Goal: Task Accomplishment & Management: Manage account settings

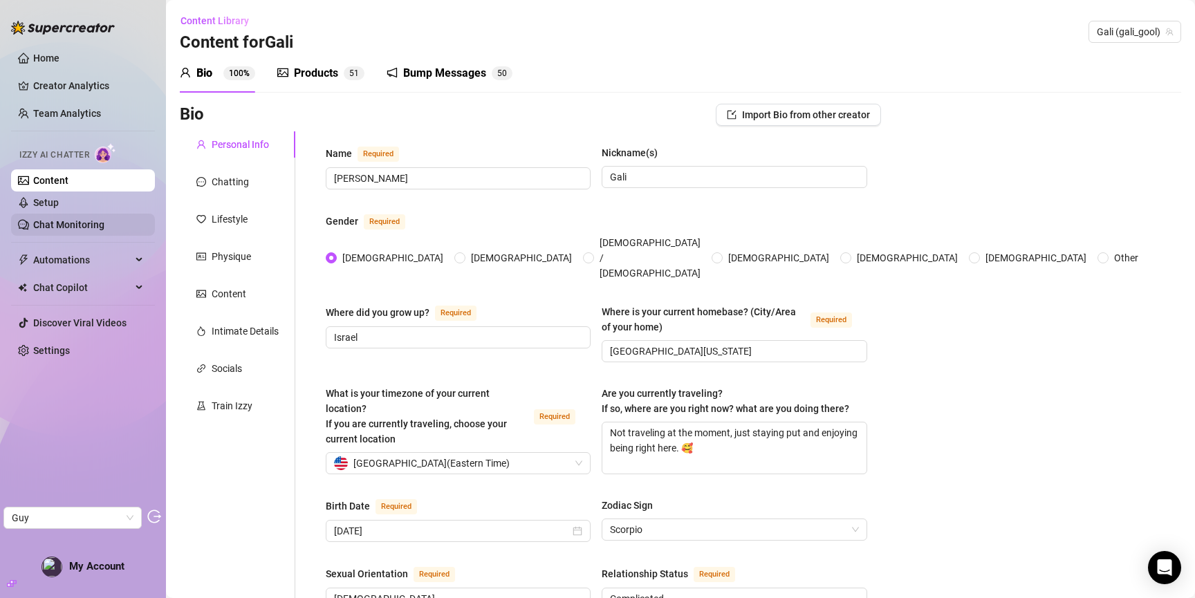
click at [44, 219] on link "Chat Monitoring" at bounding box center [68, 224] width 71 height 11
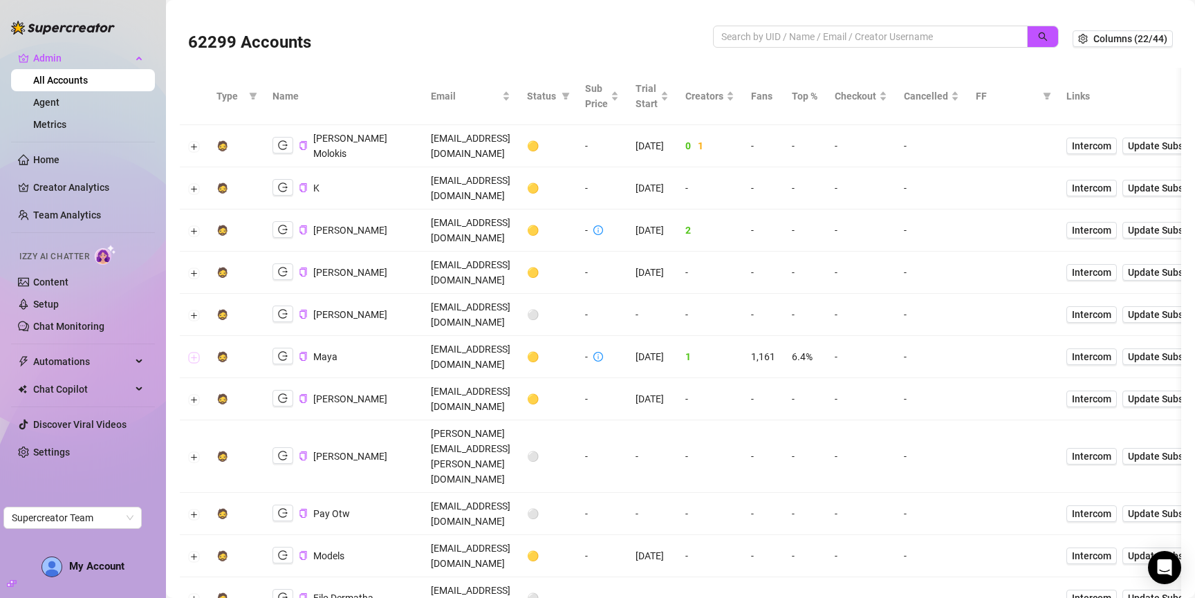
click at [195, 352] on button "Expand row" at bounding box center [194, 357] width 11 height 11
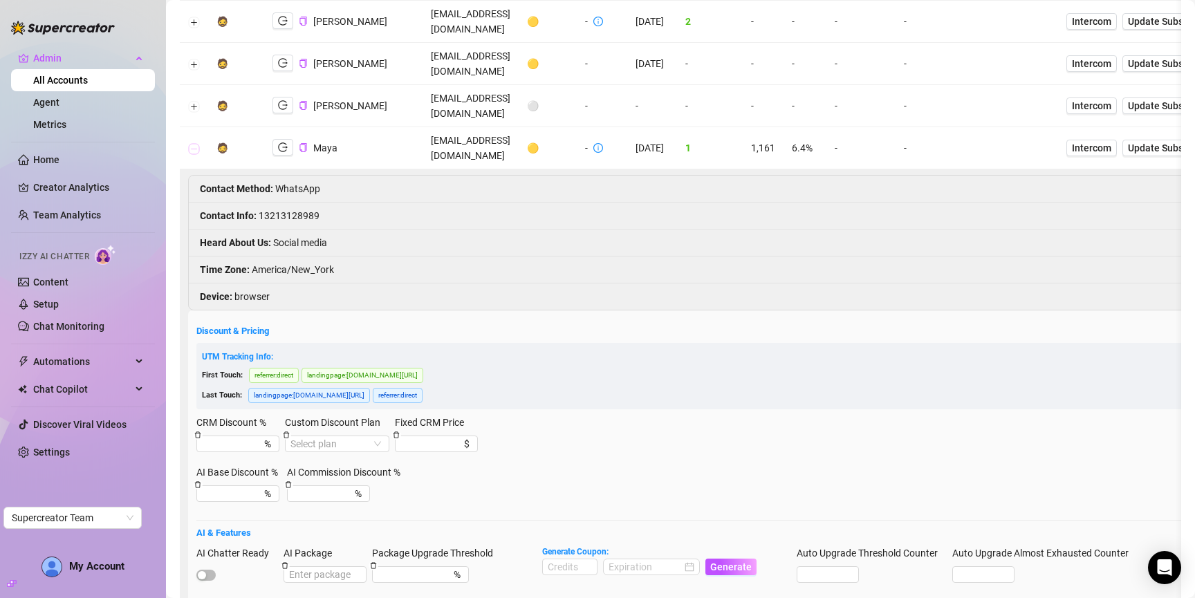
scroll to position [210, 0]
click at [196, 142] on button "Collapse row" at bounding box center [194, 147] width 11 height 11
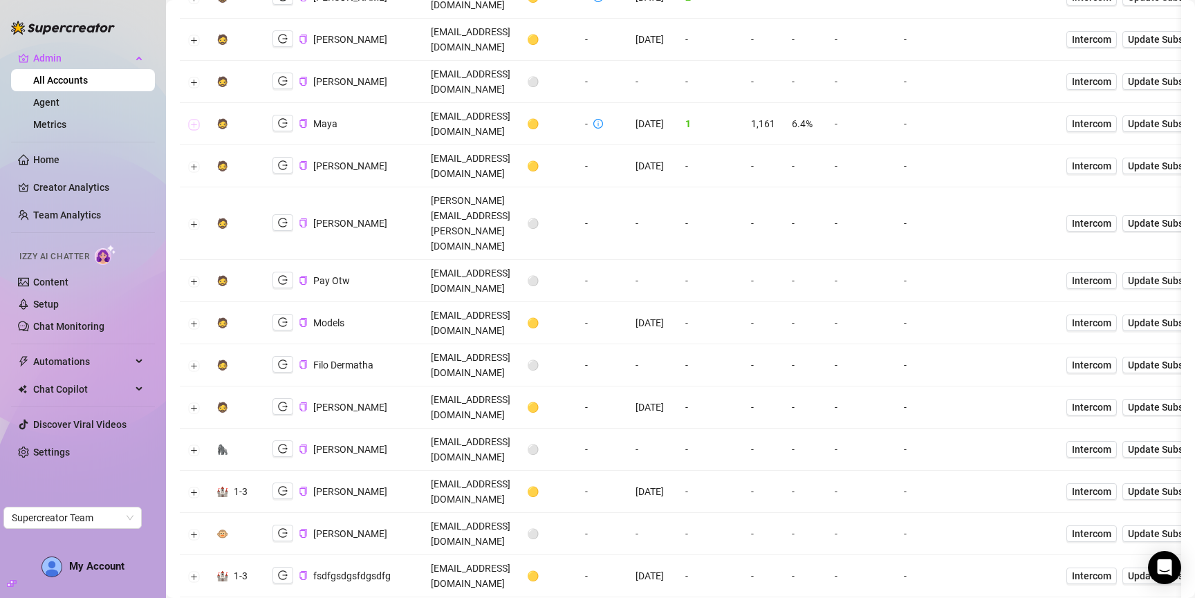
scroll to position [0, 0]
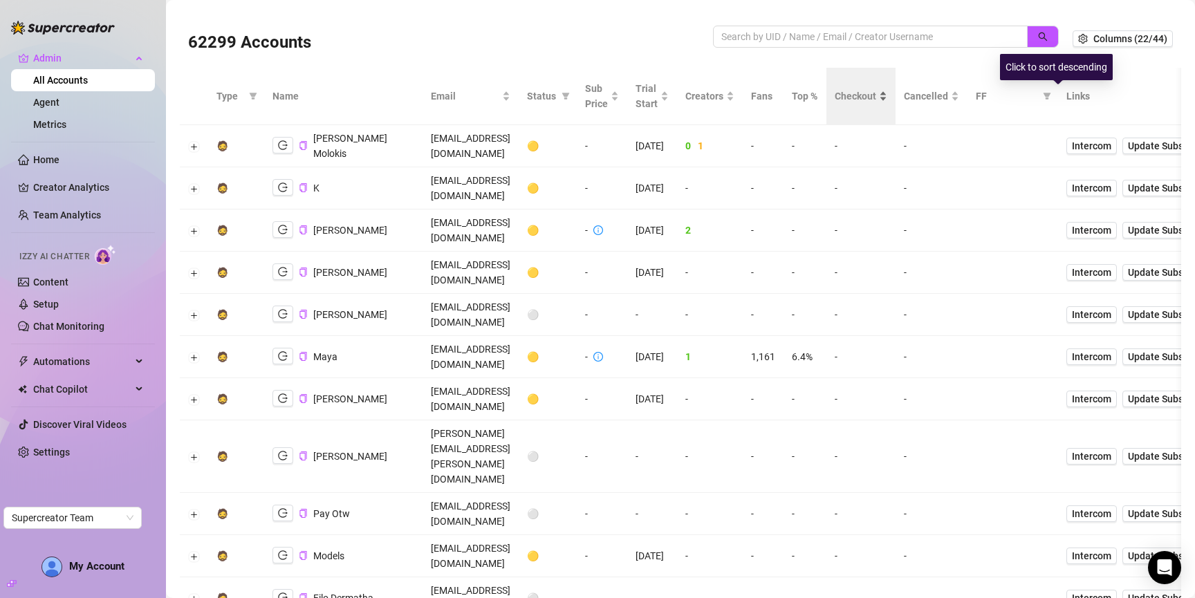
click at [876, 94] on span "Checkout" at bounding box center [855, 96] width 41 height 15
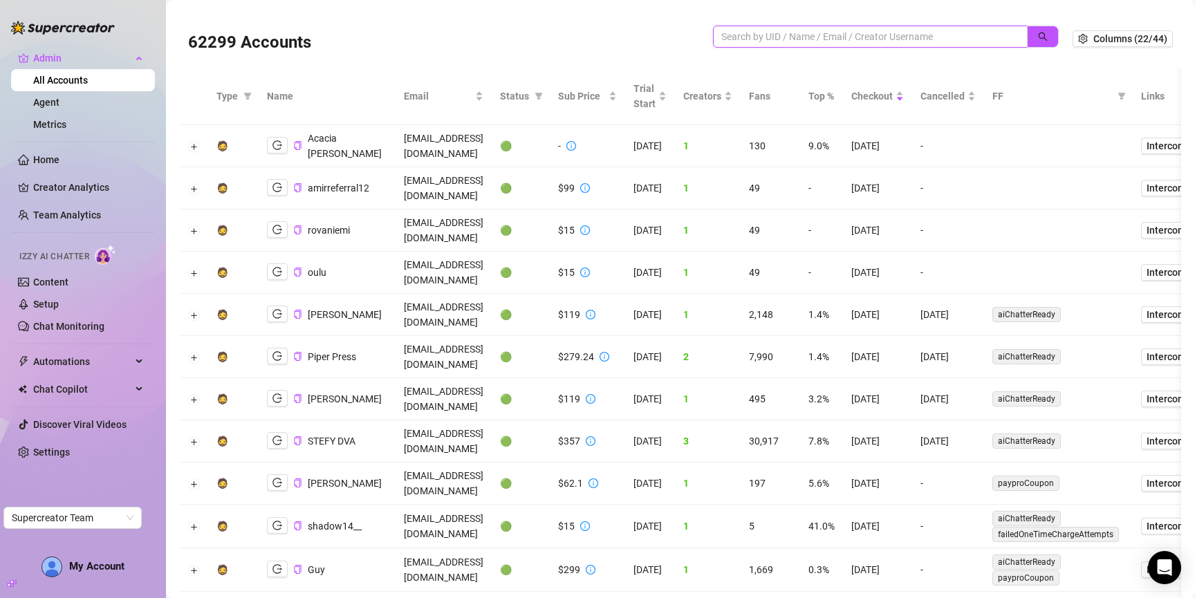
click at [828, 39] on input "search" at bounding box center [864, 36] width 287 height 15
paste input "VZUXyIsQJMhw4Y6ztcxHaLW6v3s2"
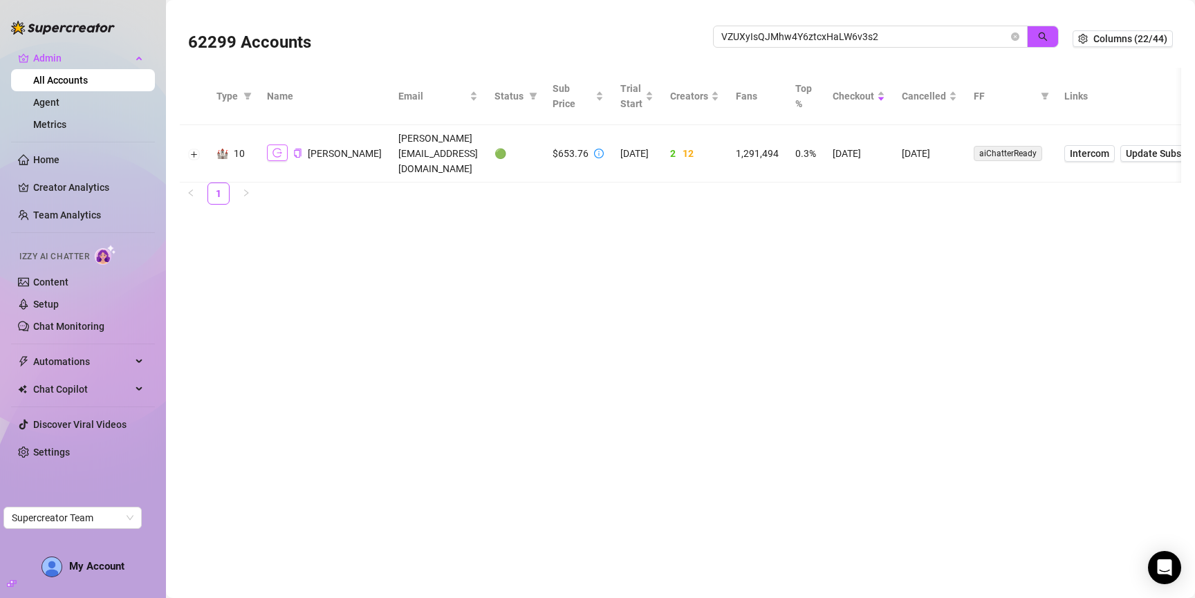
click at [275, 148] on icon "logout" at bounding box center [277, 153] width 10 height 10
click at [898, 39] on input "VZUXyIsQJMhw4Y6ztcxHaLW6v3s2" at bounding box center [864, 36] width 287 height 15
paste input "oJShFpxqoPevcF04dwpKKfVaoig1"
click at [1041, 42] on button "button" at bounding box center [1043, 37] width 32 height 22
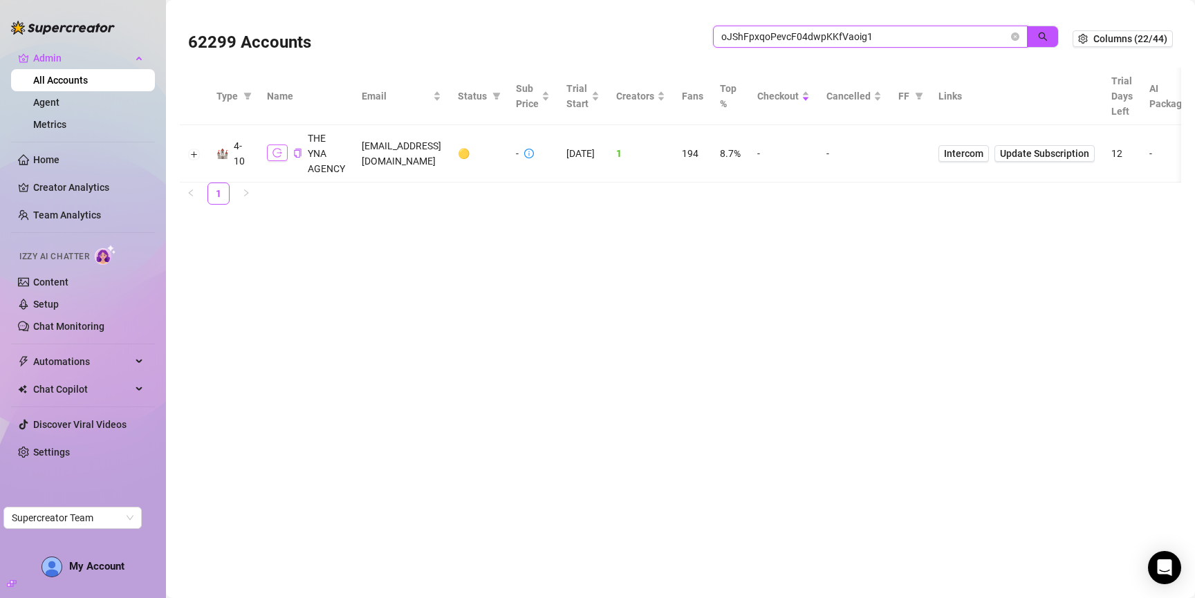
type input "oJShFpxqoPevcF04dwpKKfVaoig1"
click at [272, 153] on icon "logout" at bounding box center [277, 153] width 10 height 9
click at [192, 158] on button "Expand row" at bounding box center [194, 154] width 11 height 11
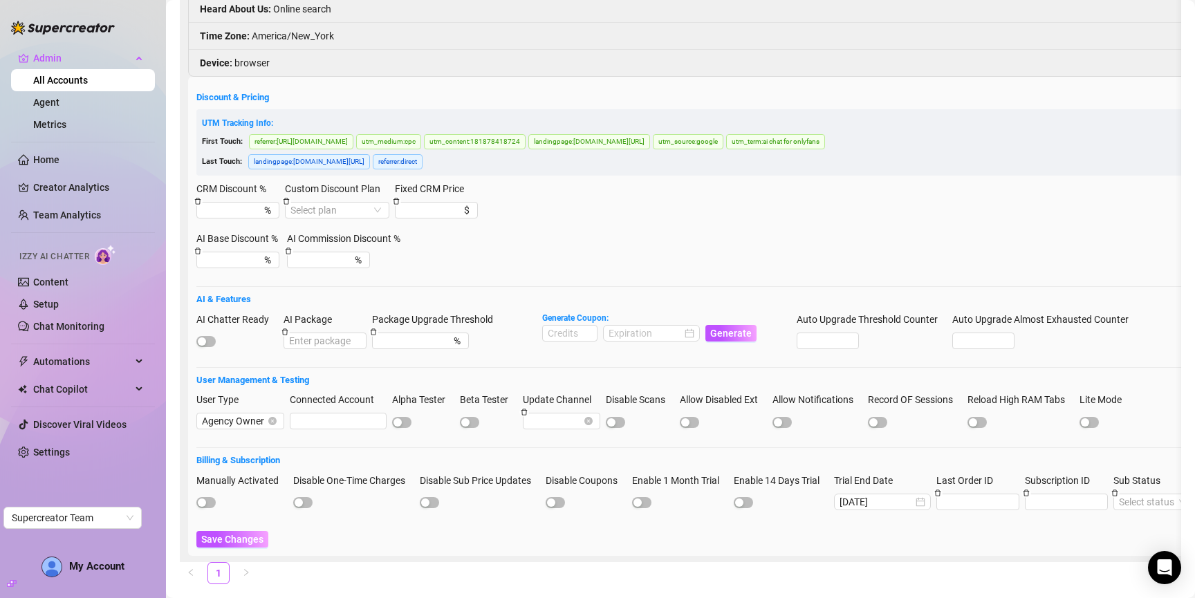
scroll to position [391, 0]
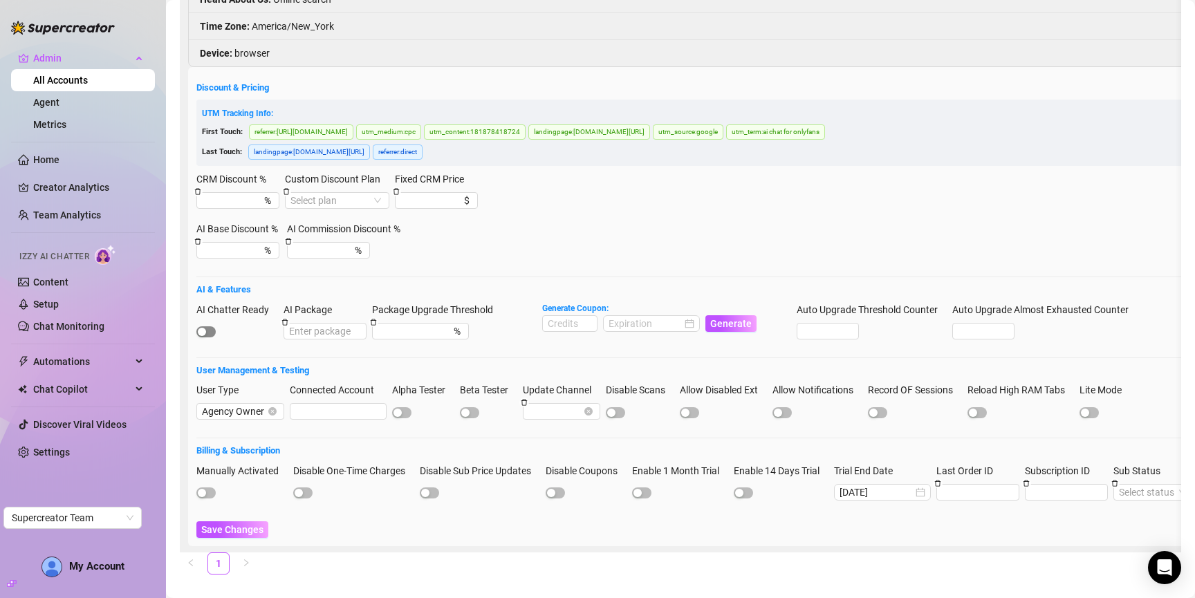
click at [209, 330] on span "button" at bounding box center [205, 331] width 19 height 11
click at [580, 322] on input at bounding box center [570, 323] width 54 height 15
type input "1000"
click at [682, 312] on span "Generate Coupon:" at bounding box center [649, 308] width 214 height 13
click at [665, 324] on input at bounding box center [645, 323] width 73 height 15
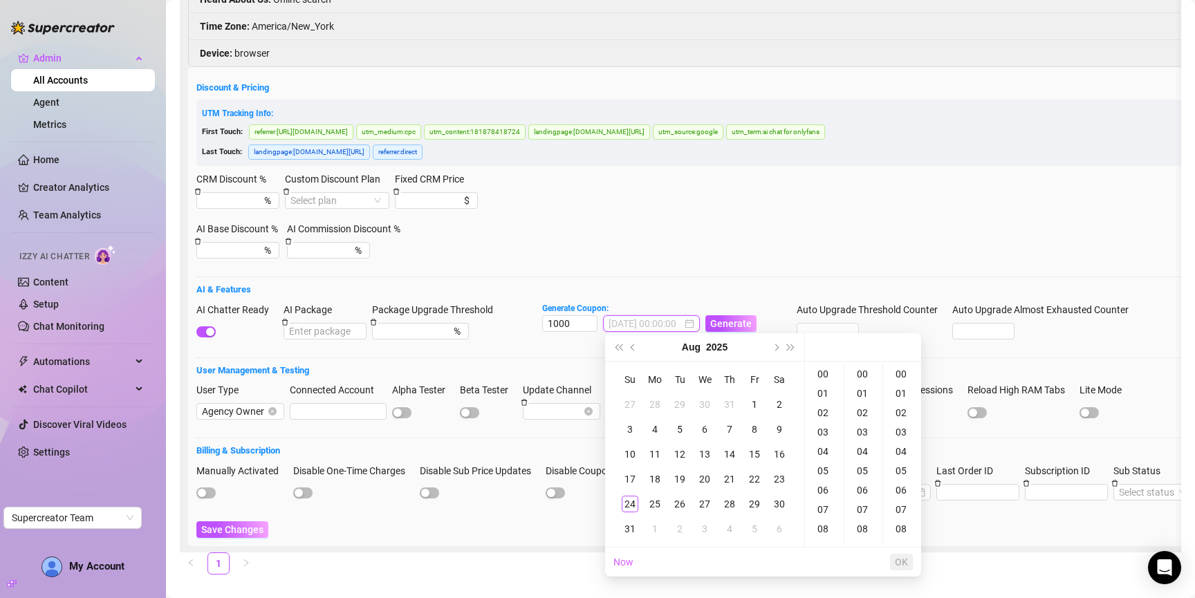
type input "2025-08-02 00:00:00"
click at [774, 344] on span "Next month (PageDown)" at bounding box center [775, 347] width 7 height 7
click at [772, 481] on div "27" at bounding box center [779, 479] width 17 height 17
type input "2025-09-27 00:00:00"
click at [900, 561] on span "OK" at bounding box center [901, 562] width 13 height 11
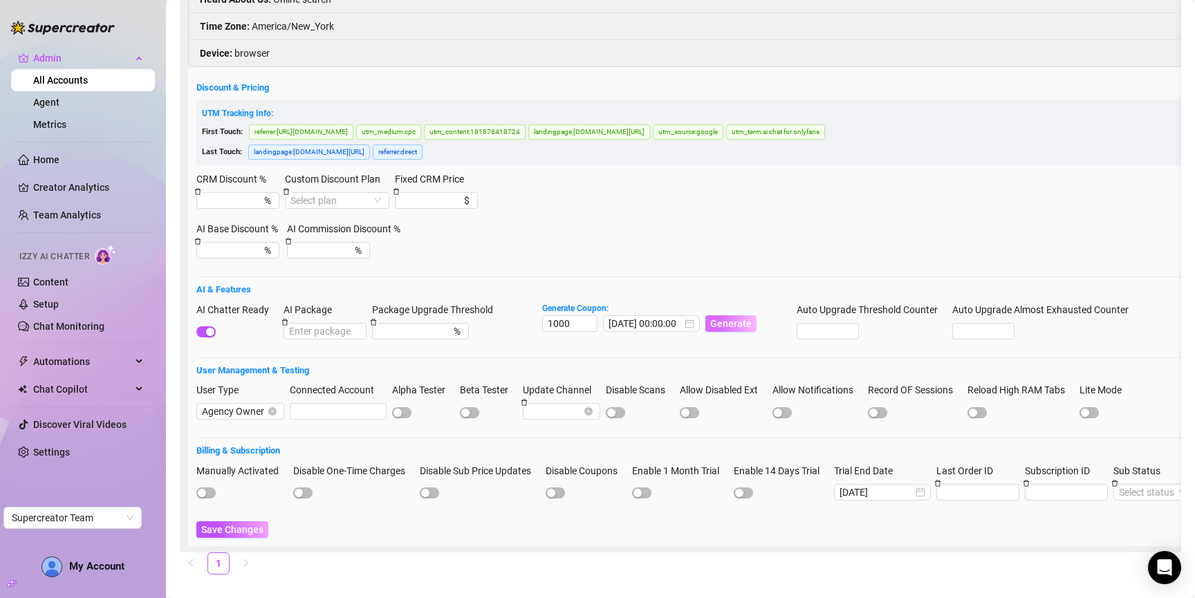
click at [738, 324] on span "Generate" at bounding box center [730, 323] width 41 height 11
click at [252, 526] on span "Save Changes" at bounding box center [232, 529] width 62 height 11
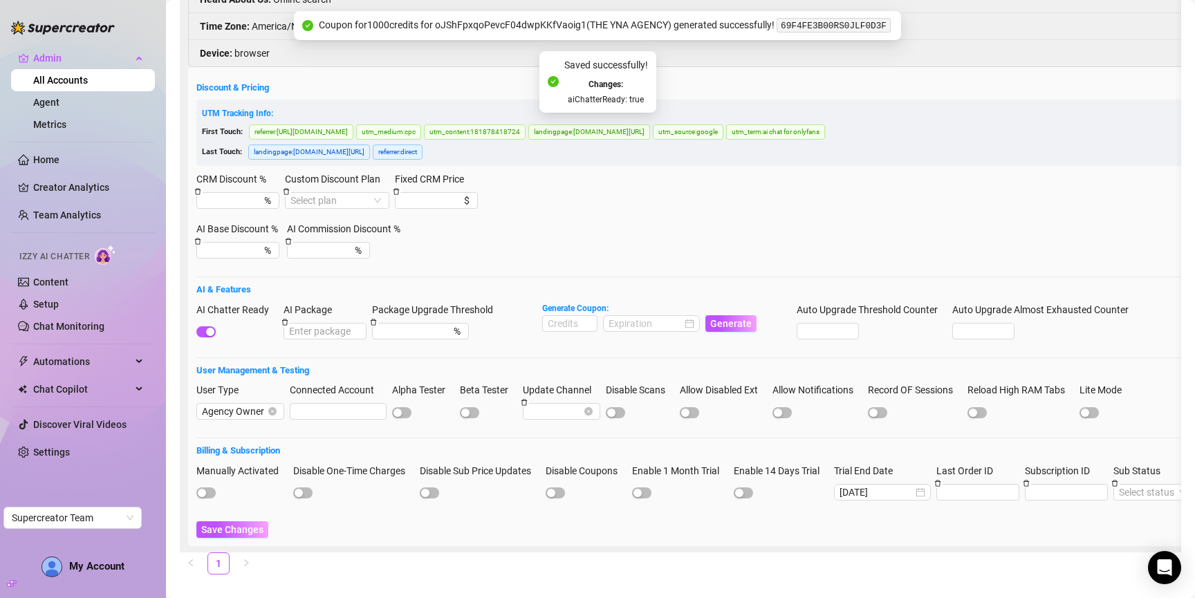
click at [801, 28] on code "69F4FE3B00RS0JLF0D3F" at bounding box center [834, 25] width 114 height 15
copy code "69F4FE3B00RS0JLF0D3F"
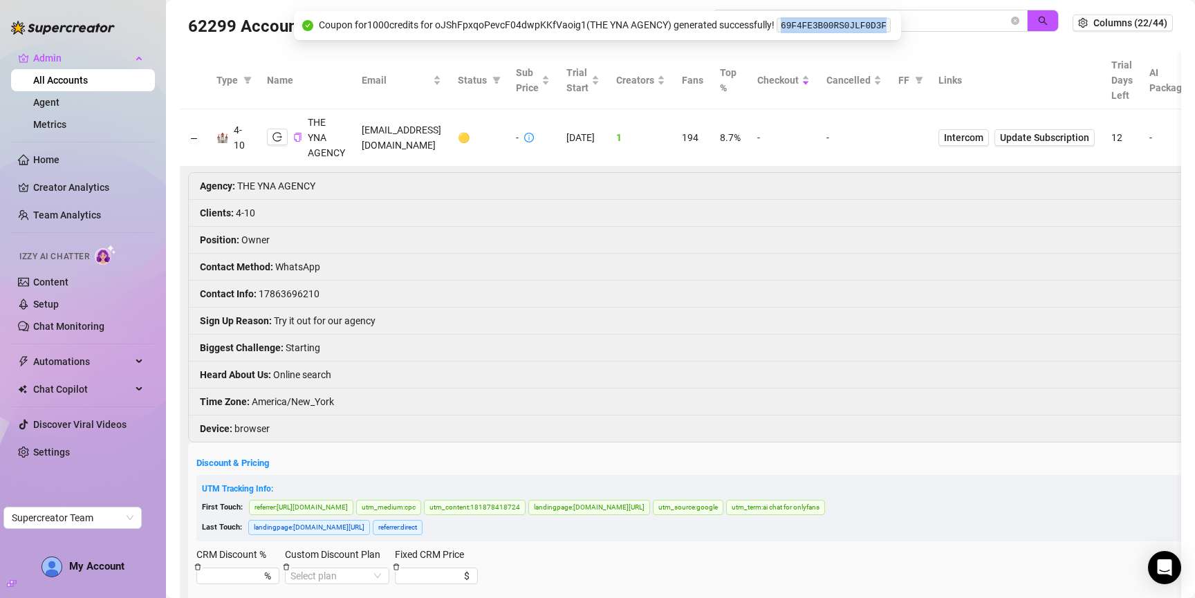
scroll to position [0, 0]
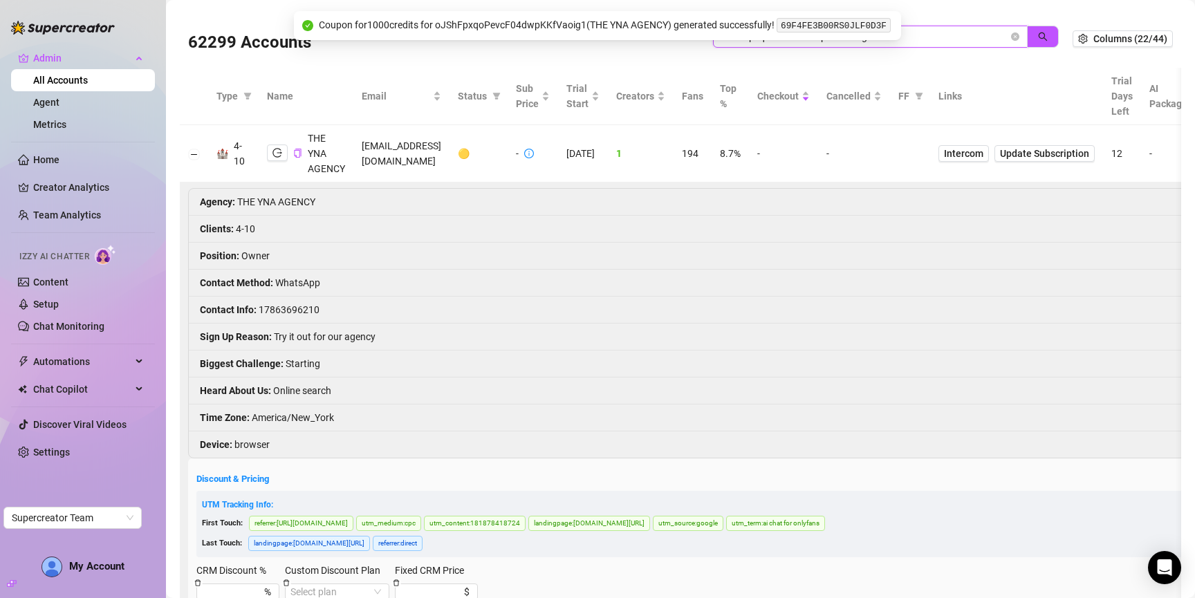
click at [939, 35] on input "oJShFpxqoPevcF04dwpKKfVaoig1" at bounding box center [864, 36] width 287 height 15
paste input "NsNjjQoPcaMgVqiRveoiV4idRwa2"
click at [1047, 43] on button "button" at bounding box center [1043, 37] width 32 height 22
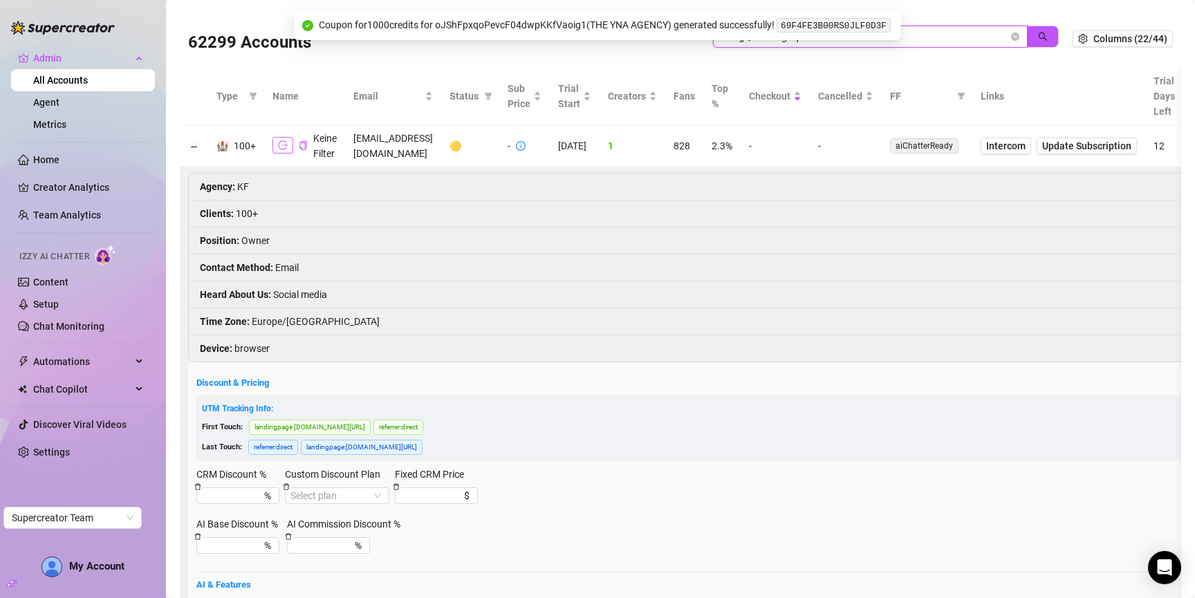
type input "NsNjjQoPcaMgVqiRveoiV4idRwa2"
click at [284, 147] on icon "logout" at bounding box center [283, 145] width 10 height 10
click at [278, 149] on icon "logout" at bounding box center [283, 145] width 10 height 10
click at [283, 143] on icon "logout" at bounding box center [283, 145] width 10 height 10
click at [278, 147] on icon "logout" at bounding box center [283, 145] width 10 height 10
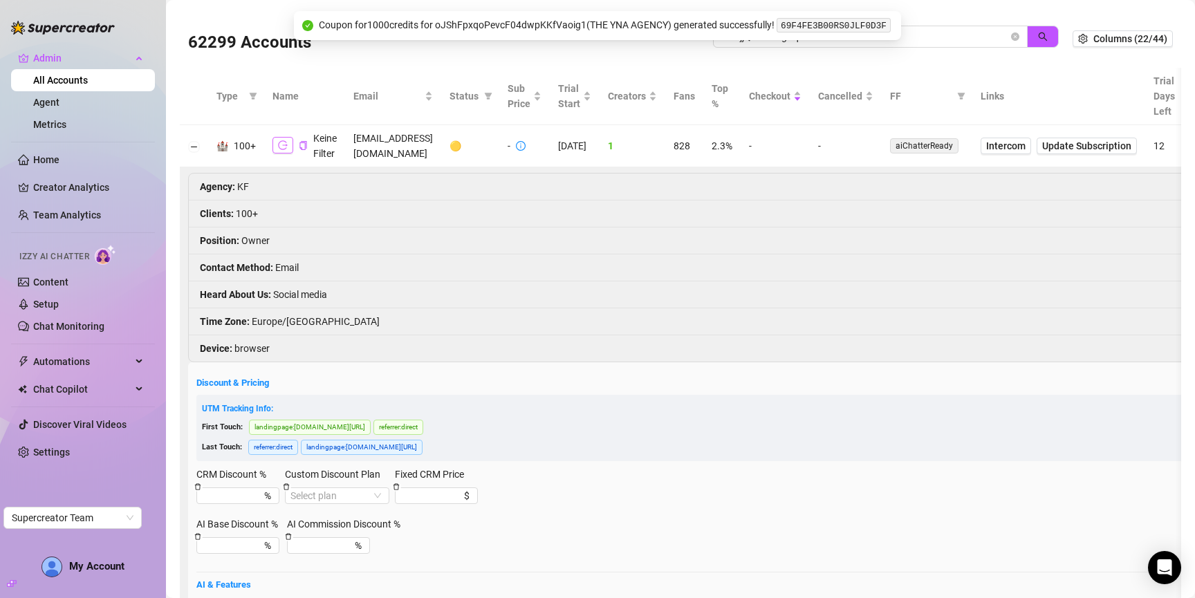
click at [285, 146] on icon "logout" at bounding box center [283, 145] width 10 height 10
click at [279, 147] on icon "logout" at bounding box center [283, 145] width 10 height 10
click at [278, 141] on icon "logout" at bounding box center [283, 145] width 10 height 10
click at [286, 140] on button "button" at bounding box center [282, 145] width 21 height 17
click at [278, 149] on icon "logout" at bounding box center [283, 145] width 10 height 9
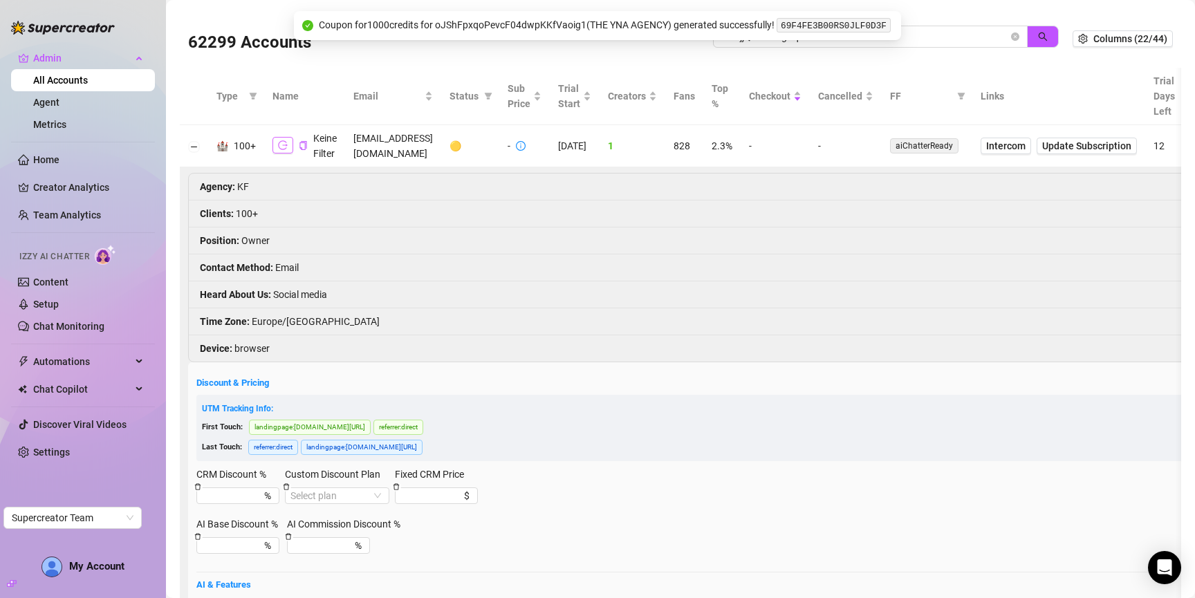
click at [279, 143] on icon "logout" at bounding box center [283, 145] width 10 height 10
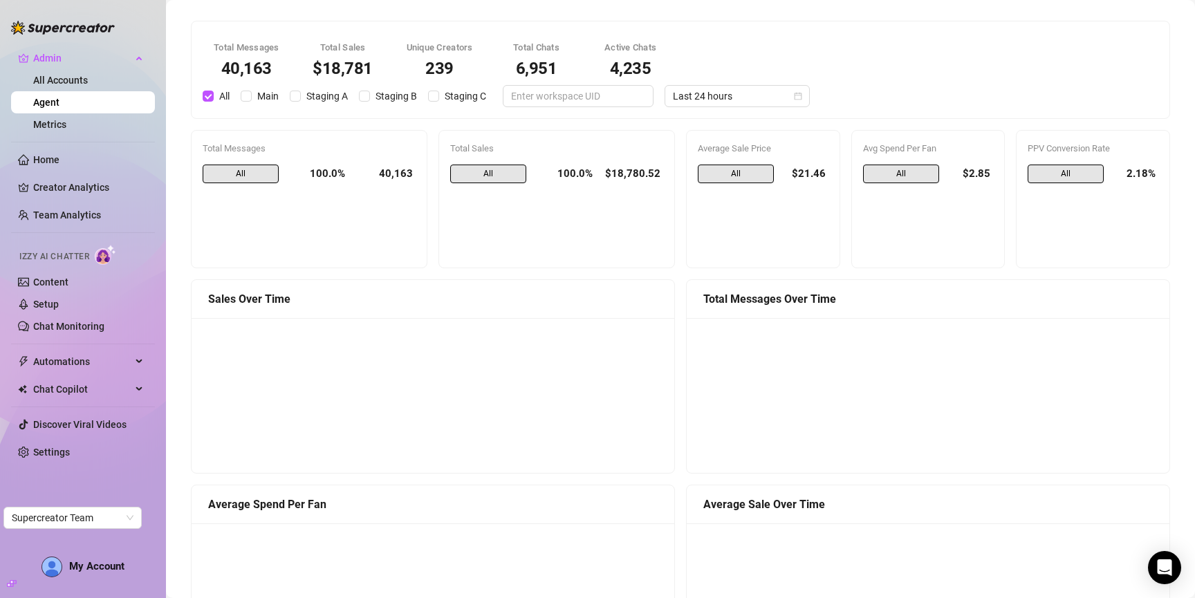
scroll to position [867, 0]
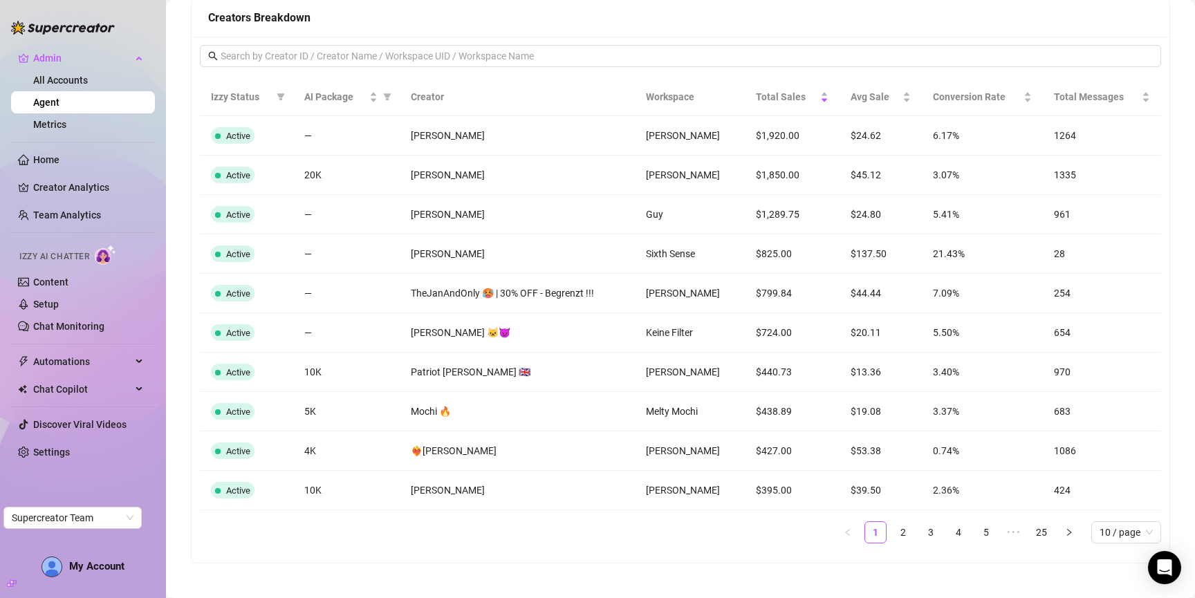
scroll to position [1121, 0]
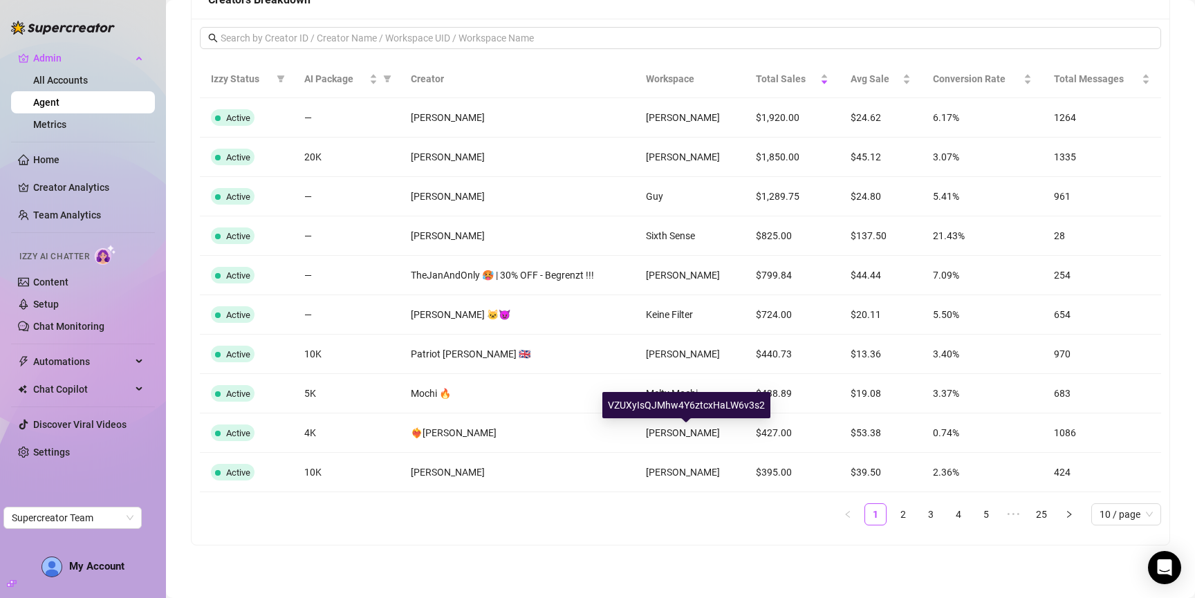
click at [691, 403] on div "VZUXyIsQJMhw4Y6ztcxHaLW6v3s2" at bounding box center [686, 405] width 168 height 26
copy div "VZUXyIsQJMhw4Y6ztcxHaLW6v3s2"
click at [901, 517] on link "2" at bounding box center [903, 514] width 21 height 21
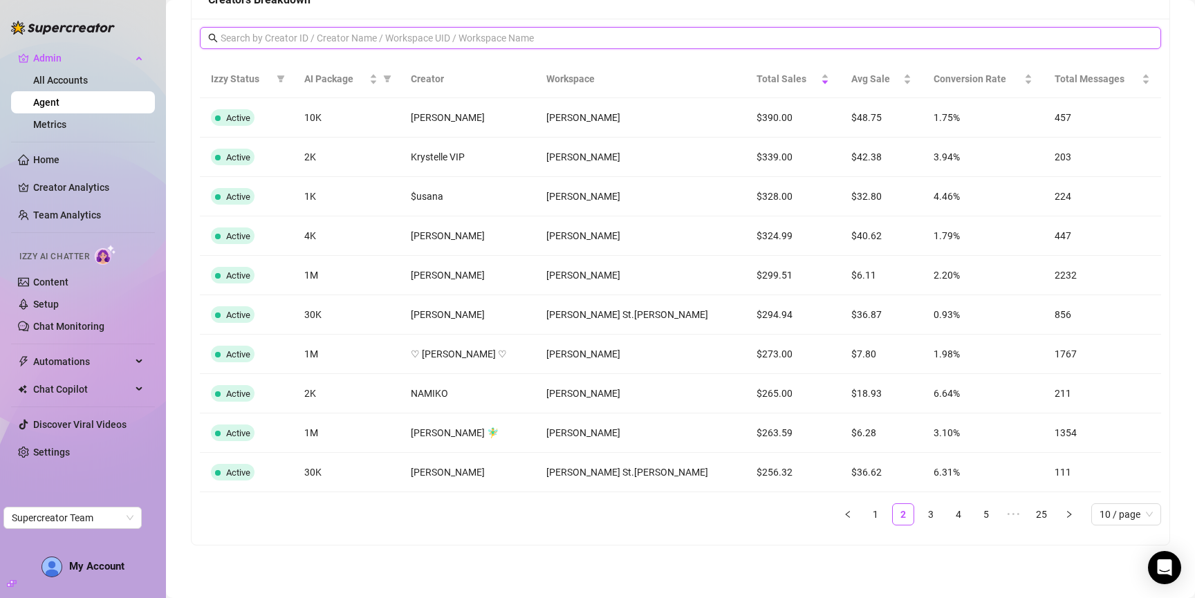
click at [593, 37] on input "text" at bounding box center [681, 37] width 921 height 15
paste input "VZUXyIsQJMhw4Y6ztcxHaLW6v3s2"
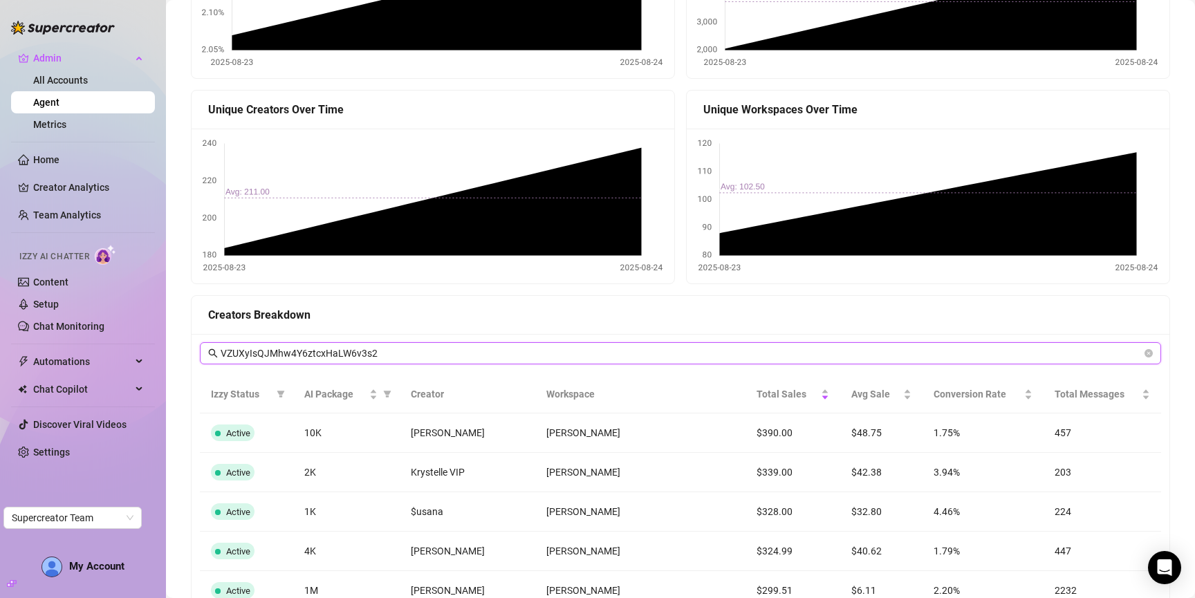
type input "VZUXyIsQJMhw4Y6ztcxHaLW6v3s2"
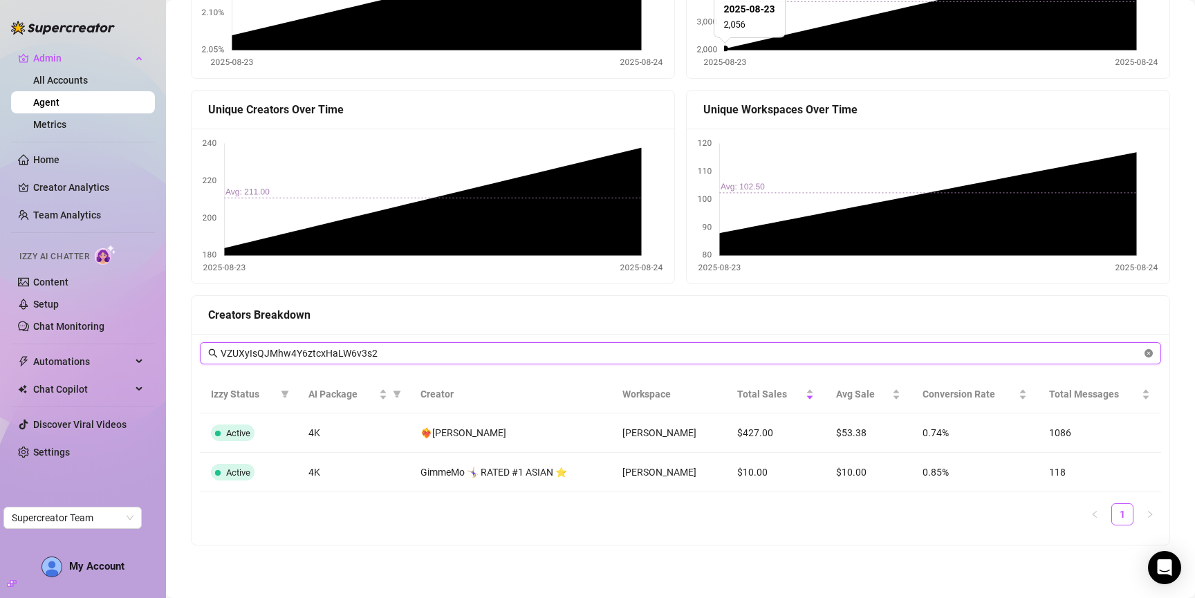
click at [1152, 354] on icon "close-circle" at bounding box center [1148, 353] width 8 height 8
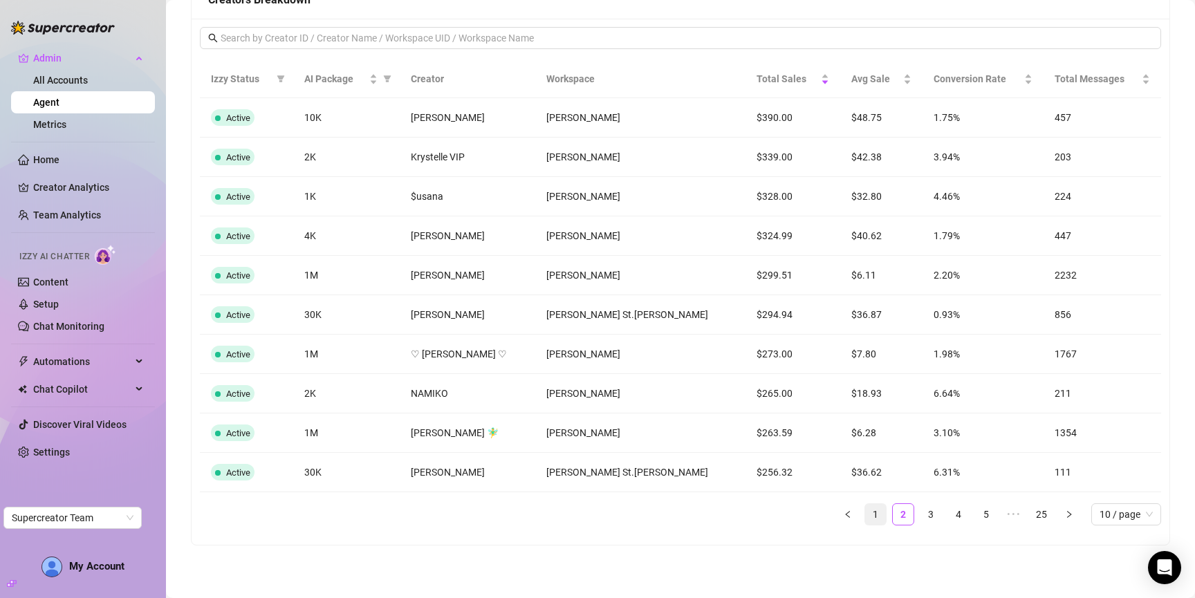
click at [871, 514] on link "1" at bounding box center [875, 514] width 21 height 21
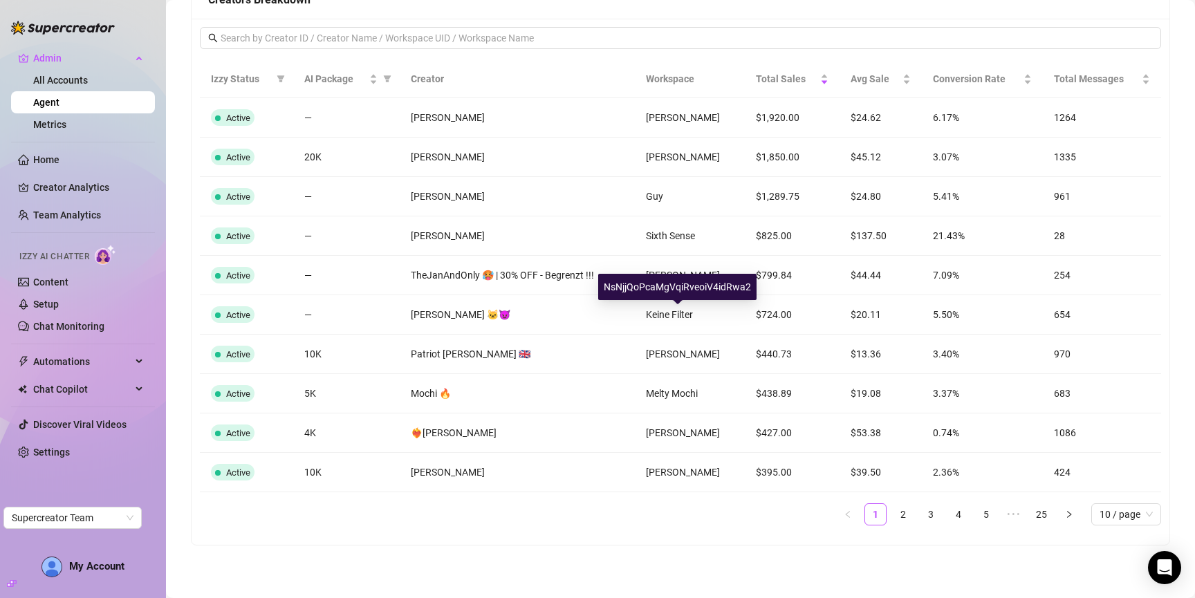
click at [674, 286] on div "NsNjjQoPcaMgVqiRveoiV4idRwa2" at bounding box center [677, 287] width 158 height 26
copy div "NsNjjQoPcaMgVqiRveoiV4idRwa2"
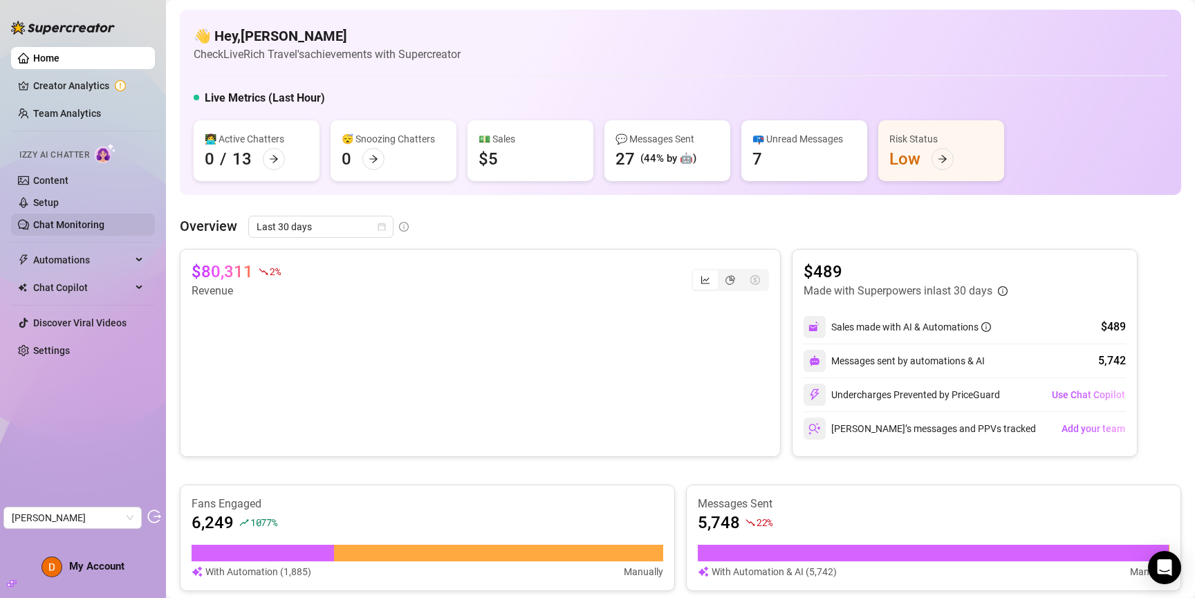
click at [66, 226] on link "Chat Monitoring" at bounding box center [68, 224] width 71 height 11
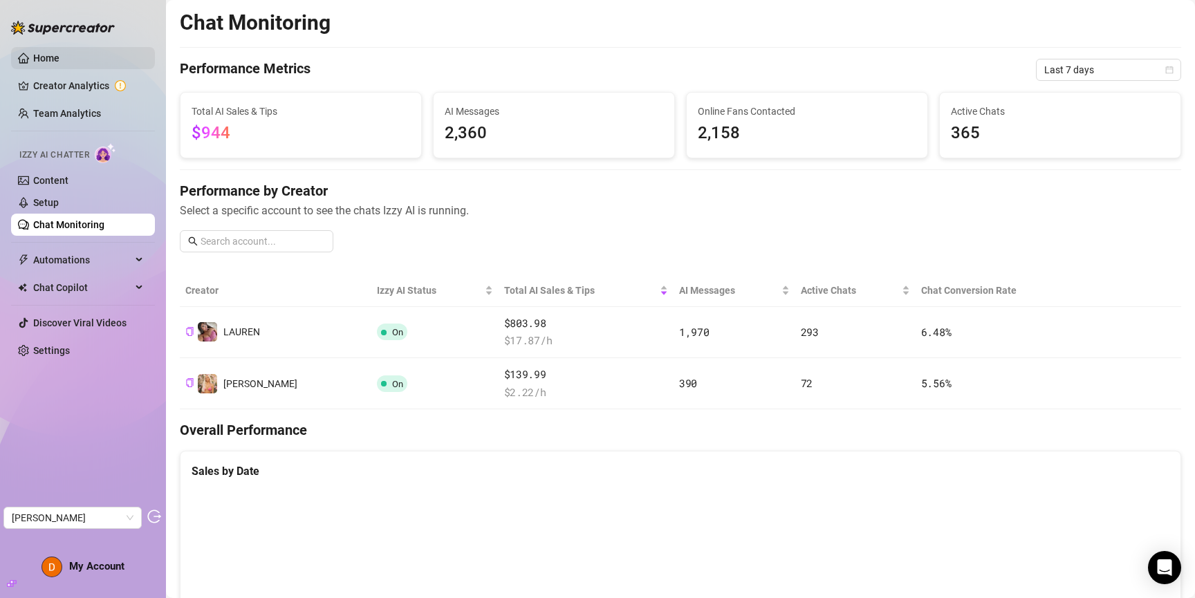
click at [52, 63] on link "Home" at bounding box center [46, 58] width 26 height 11
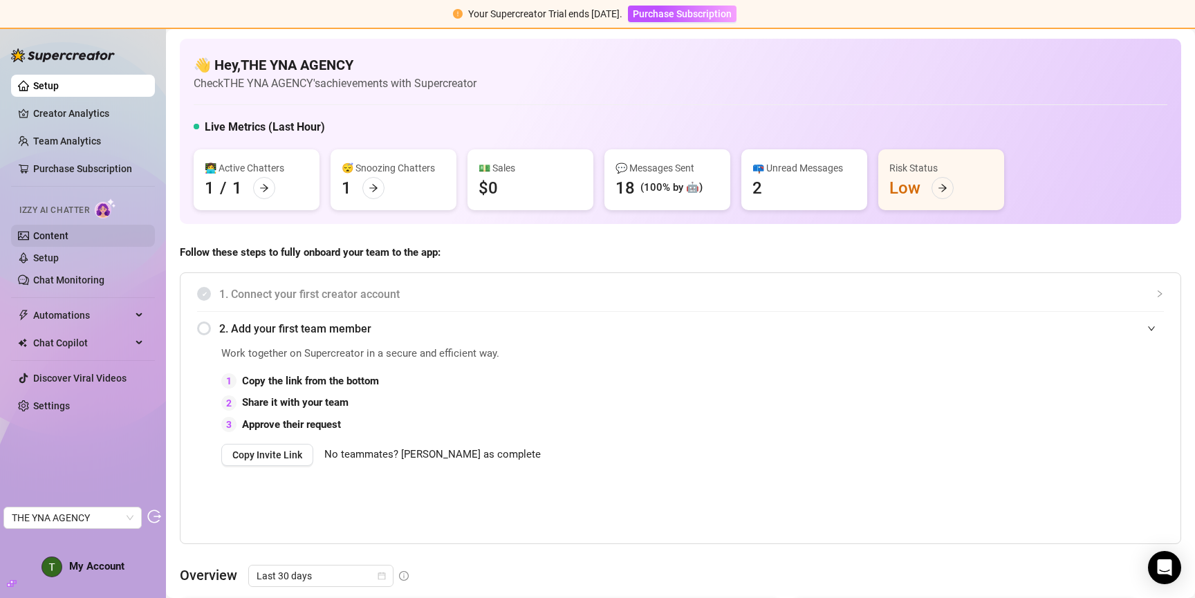
click at [68, 230] on link "Content" at bounding box center [50, 235] width 35 height 11
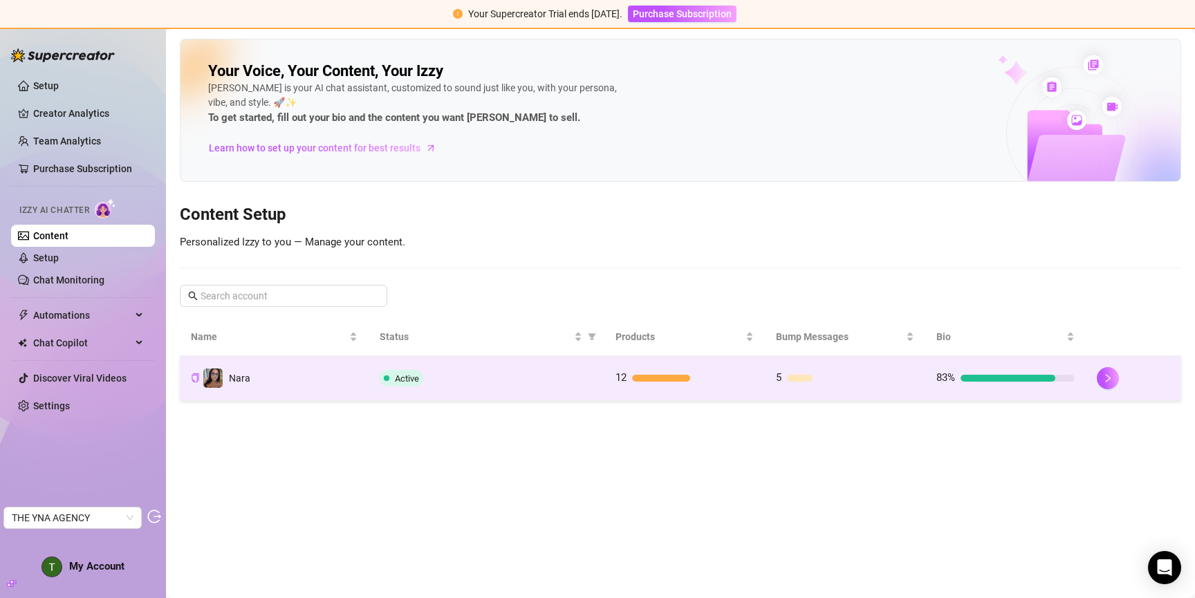
click at [526, 382] on div "Active" at bounding box center [487, 378] width 214 height 17
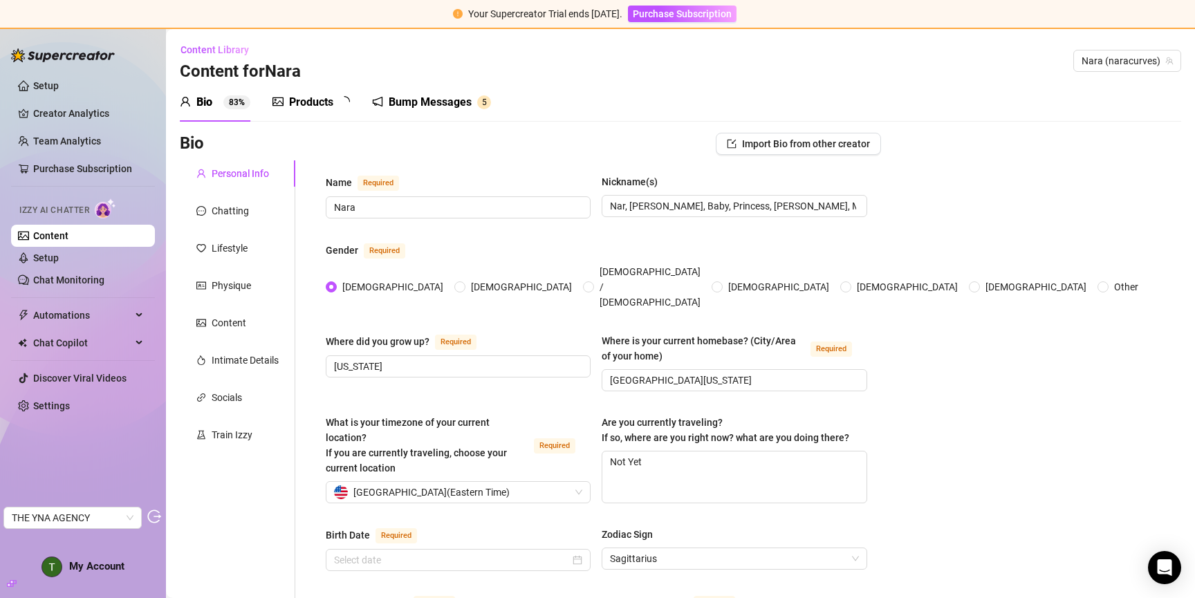
radio input "true"
type input "[DATE]"
click at [217, 203] on div "Chatting" at bounding box center [237, 211] width 115 height 26
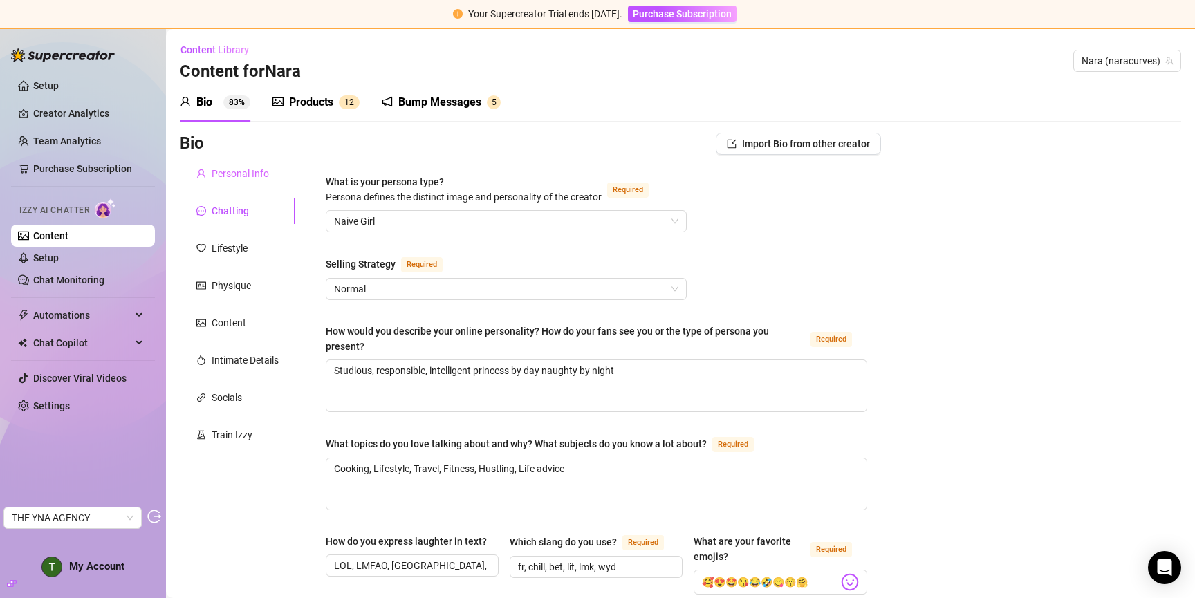
click at [232, 164] on div "Personal Info" at bounding box center [237, 173] width 115 height 26
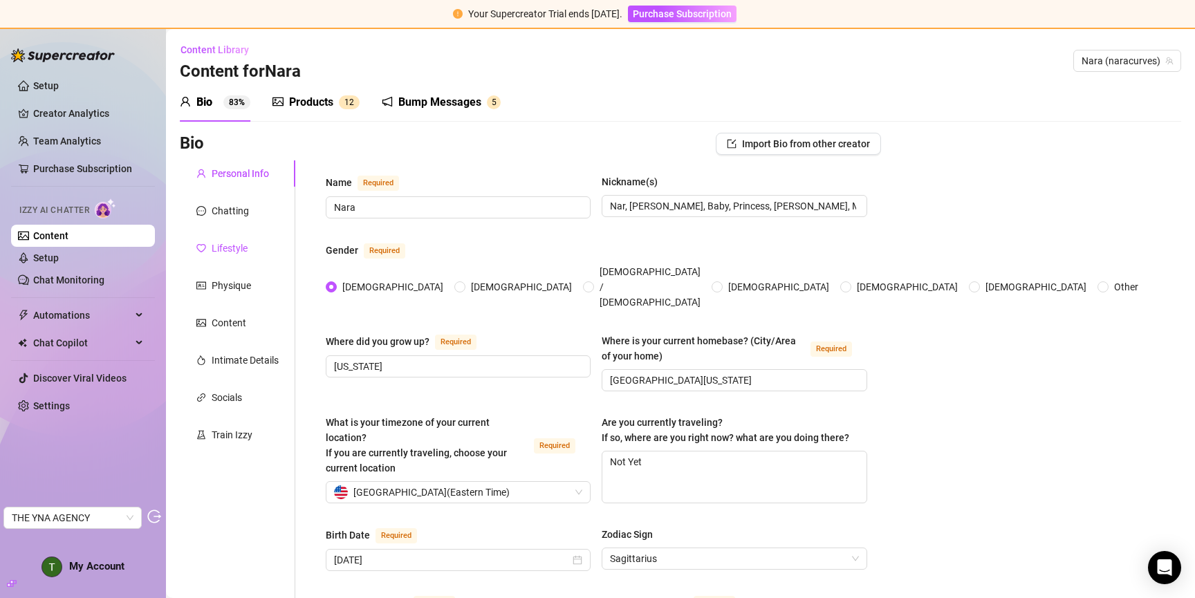
click at [247, 249] on div "Lifestyle" at bounding box center [230, 248] width 36 height 15
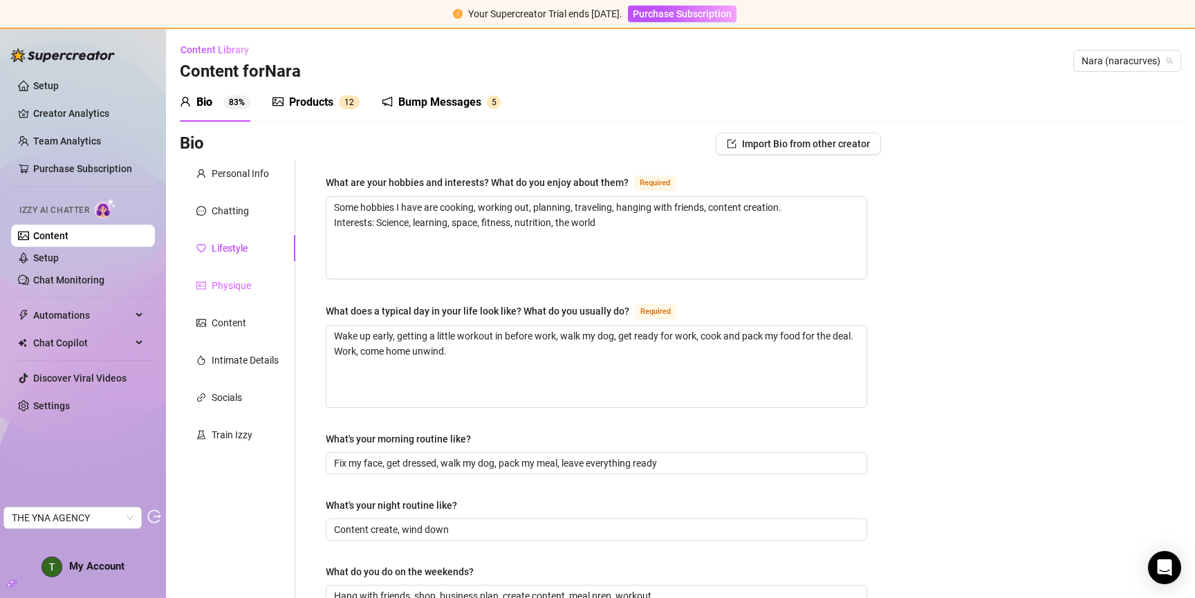
click at [243, 276] on div "Physique" at bounding box center [237, 285] width 115 height 26
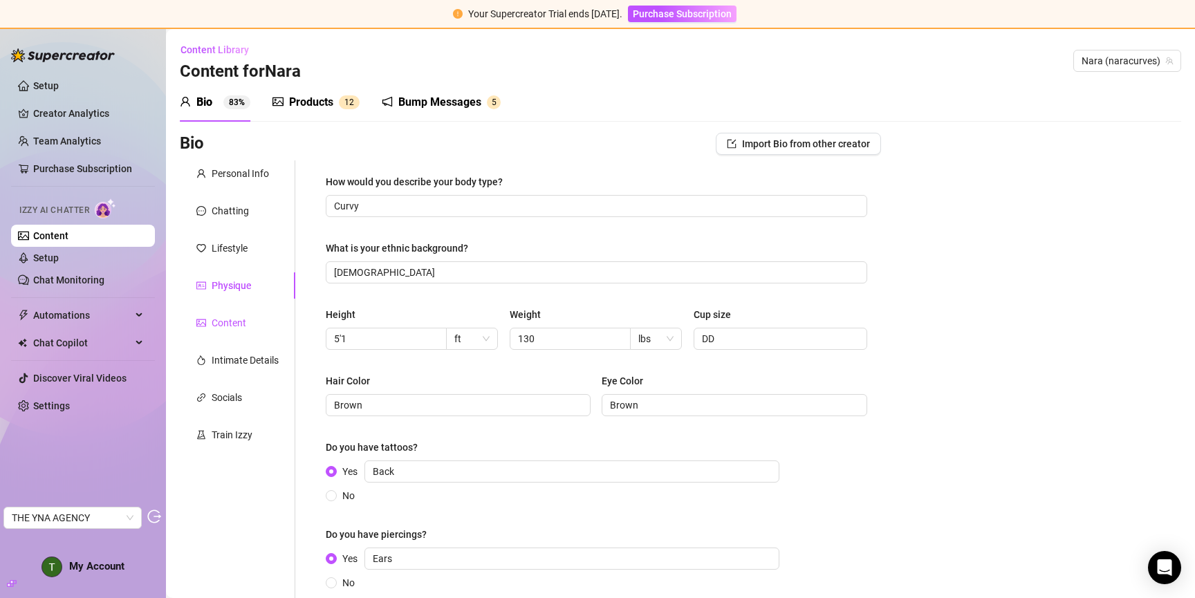
click at [226, 330] on div "Content" at bounding box center [229, 322] width 35 height 15
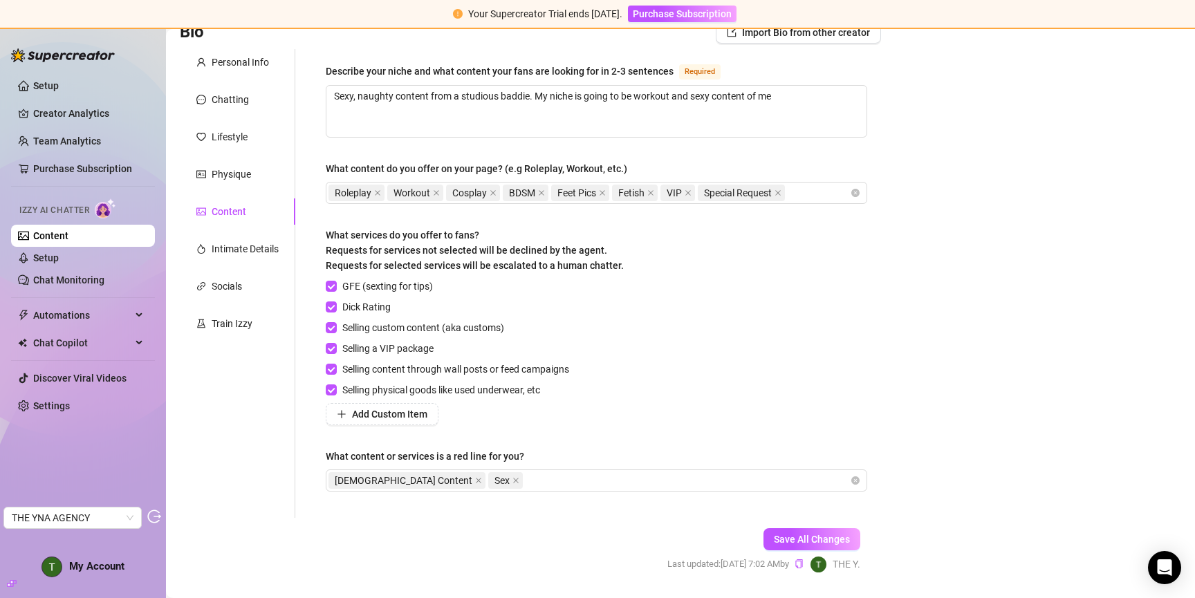
scroll to position [113, 0]
click at [239, 239] on div "Intimate Details" at bounding box center [237, 247] width 115 height 26
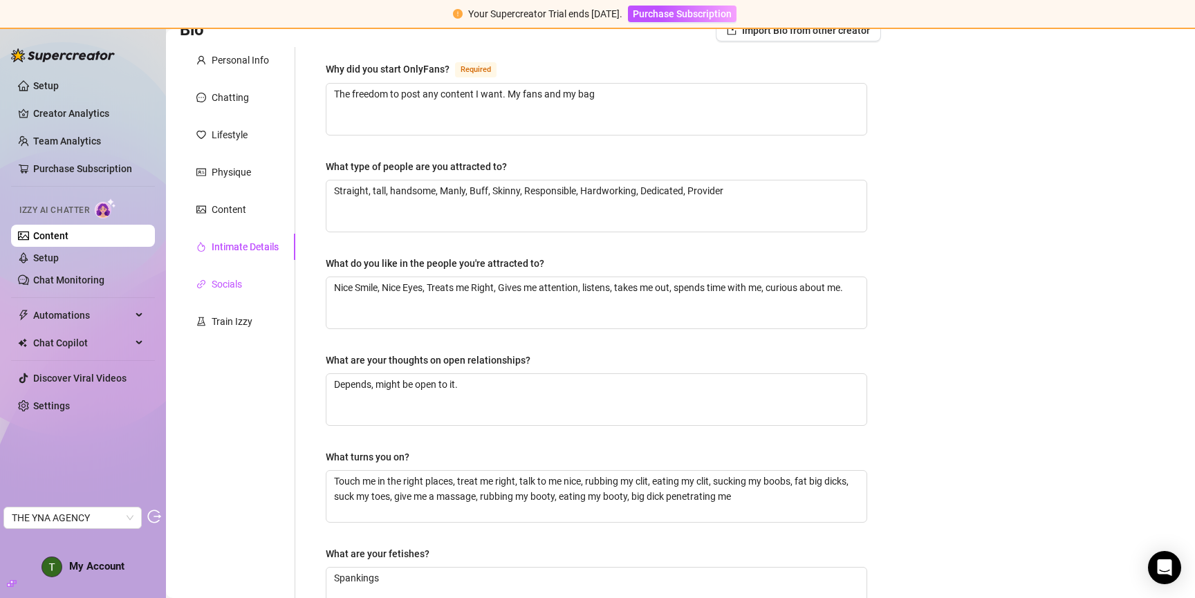
click at [235, 288] on div "Socials" at bounding box center [227, 284] width 30 height 15
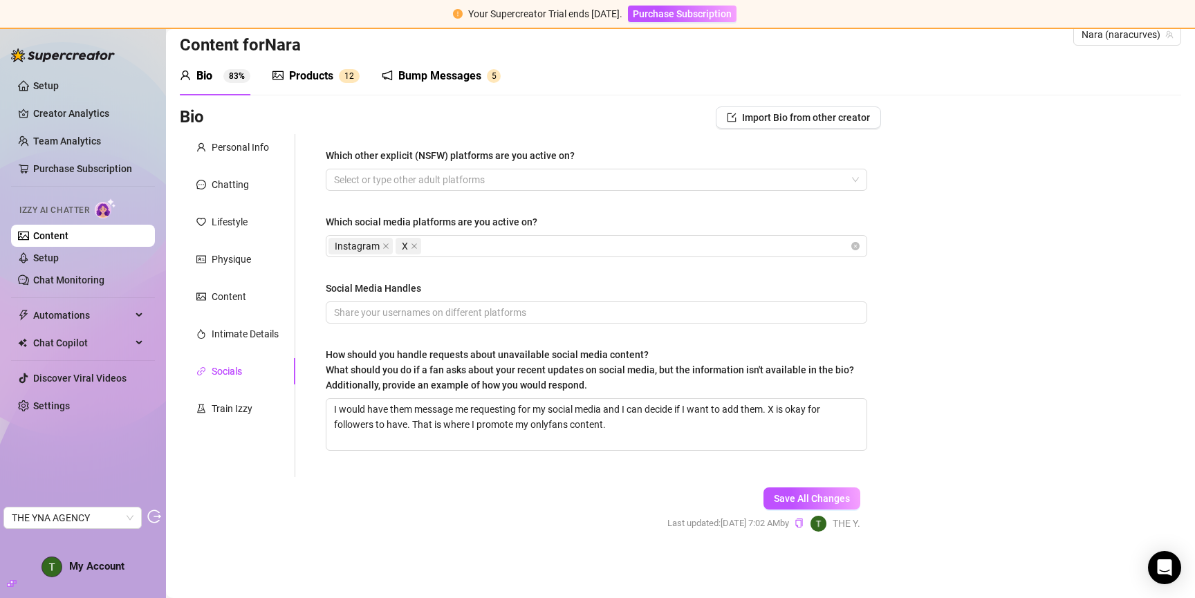
scroll to position [26, 0]
click at [230, 402] on div "Train Izzy" at bounding box center [232, 408] width 41 height 15
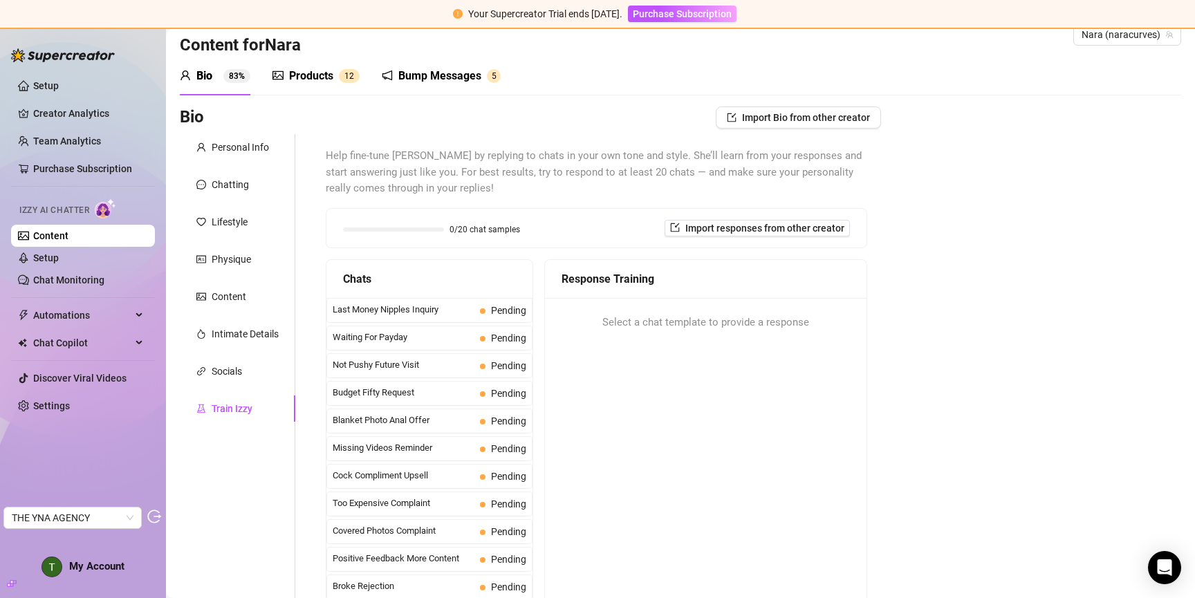
click at [328, 77] on div "Products" at bounding box center [311, 76] width 44 height 17
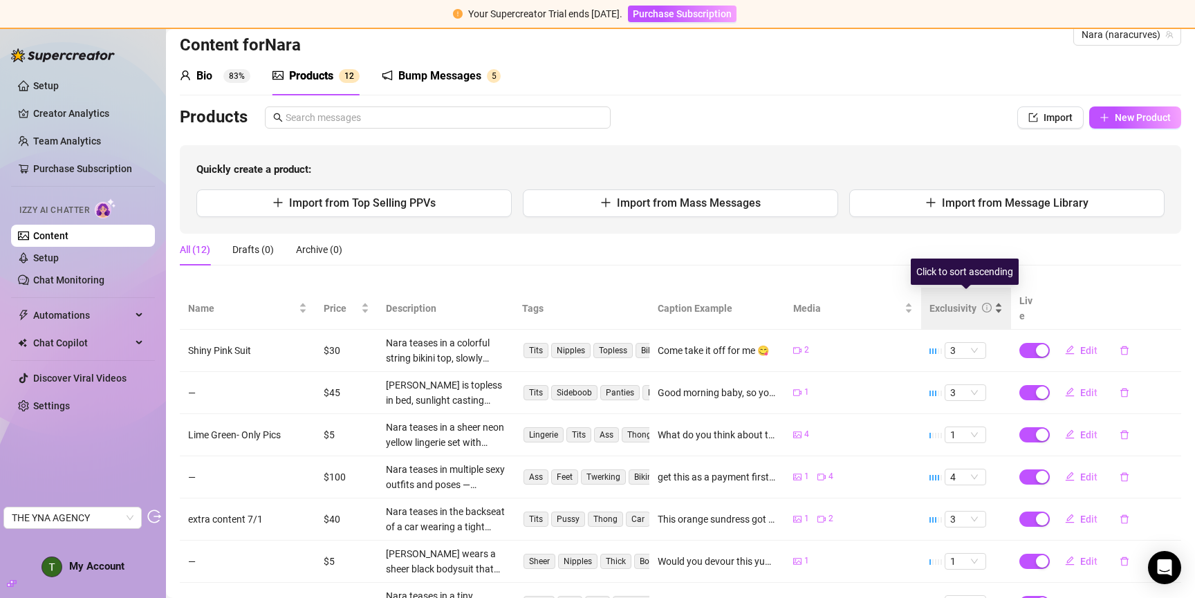
click at [942, 308] on div "Exclusivity" at bounding box center [965, 308] width 73 height 15
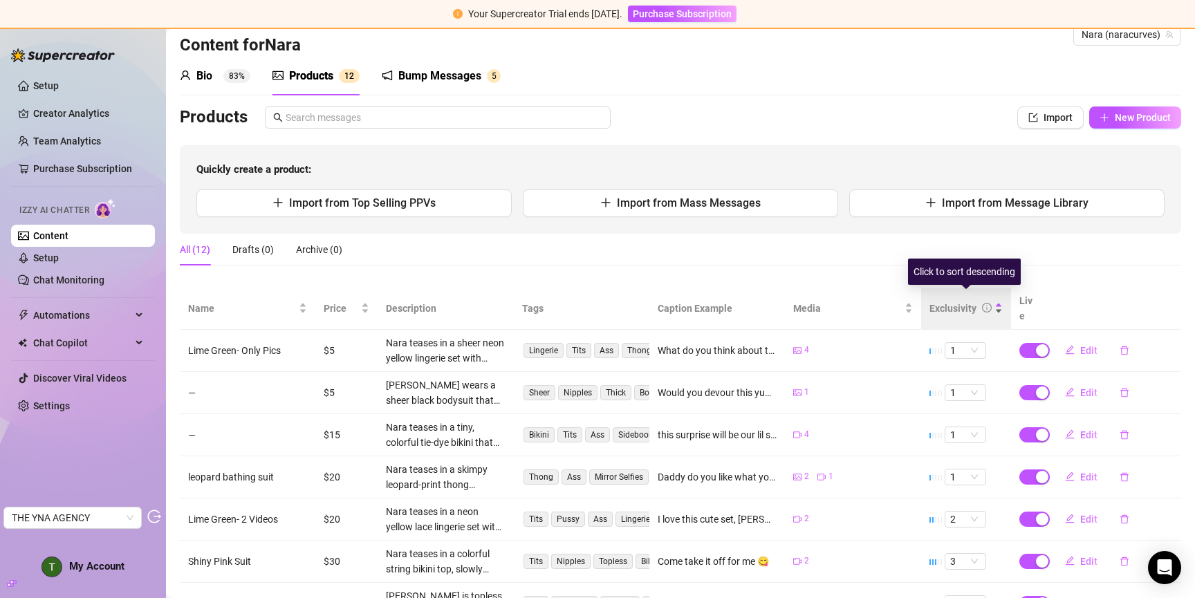
click at [947, 301] on div "Exclusivity" at bounding box center [952, 308] width 47 height 15
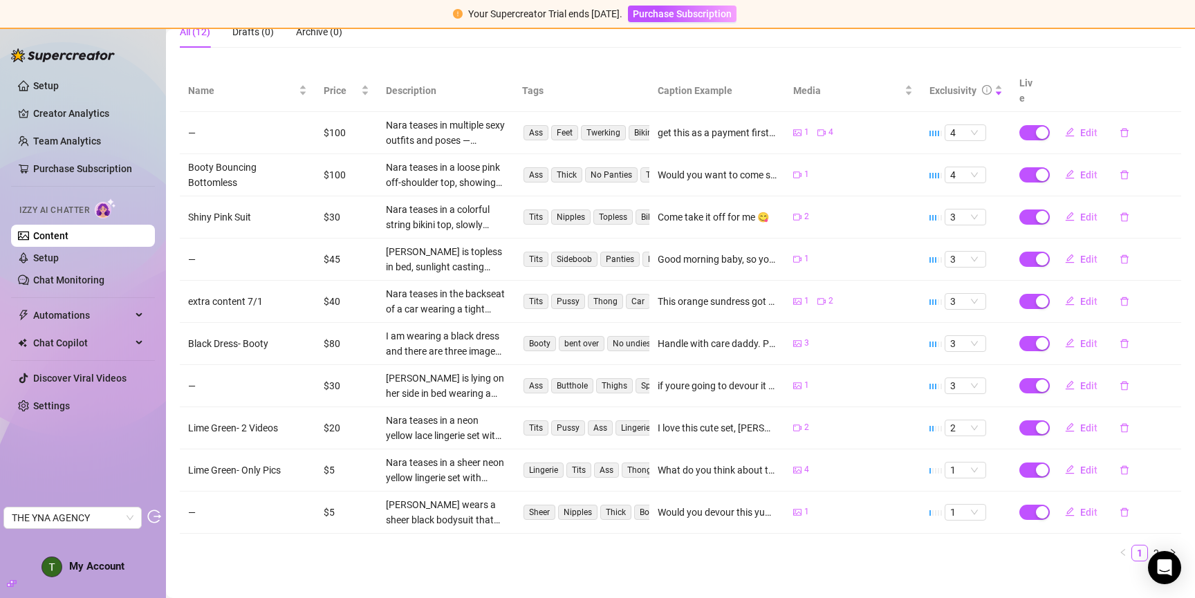
scroll to position [0, 0]
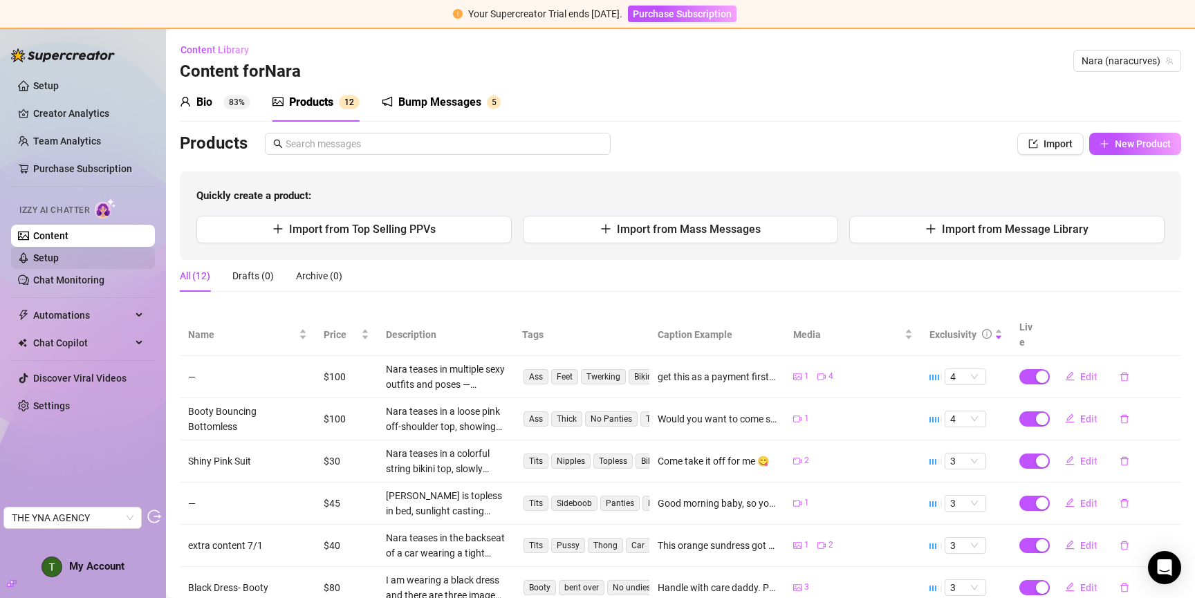
click at [59, 255] on link "Setup" at bounding box center [46, 257] width 26 height 11
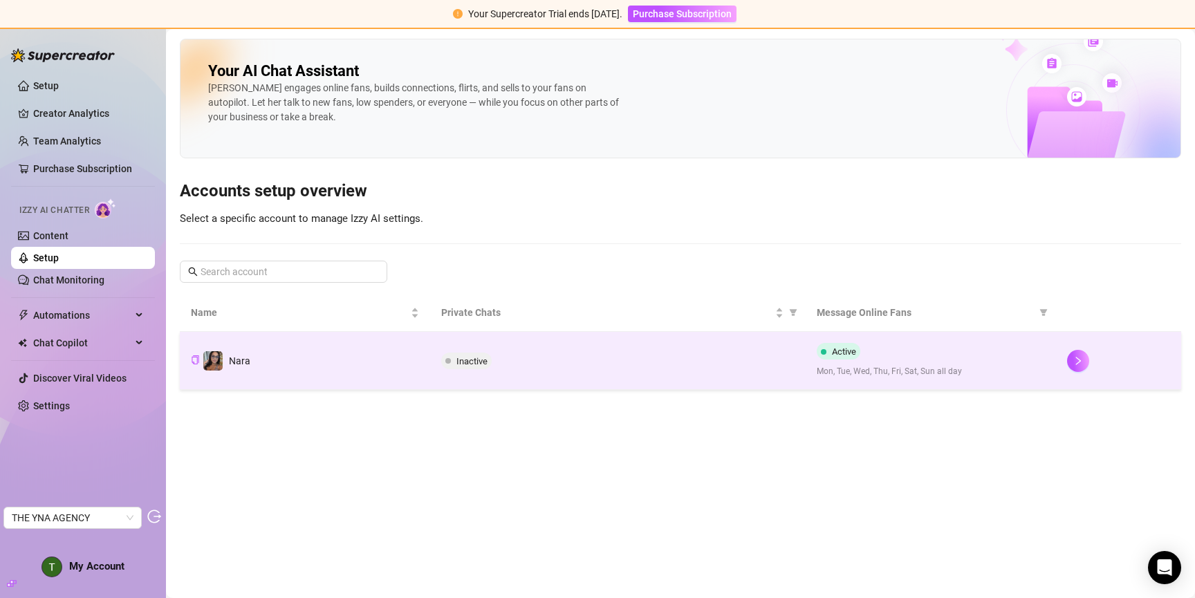
click at [375, 359] on td "Nara" at bounding box center [305, 361] width 250 height 58
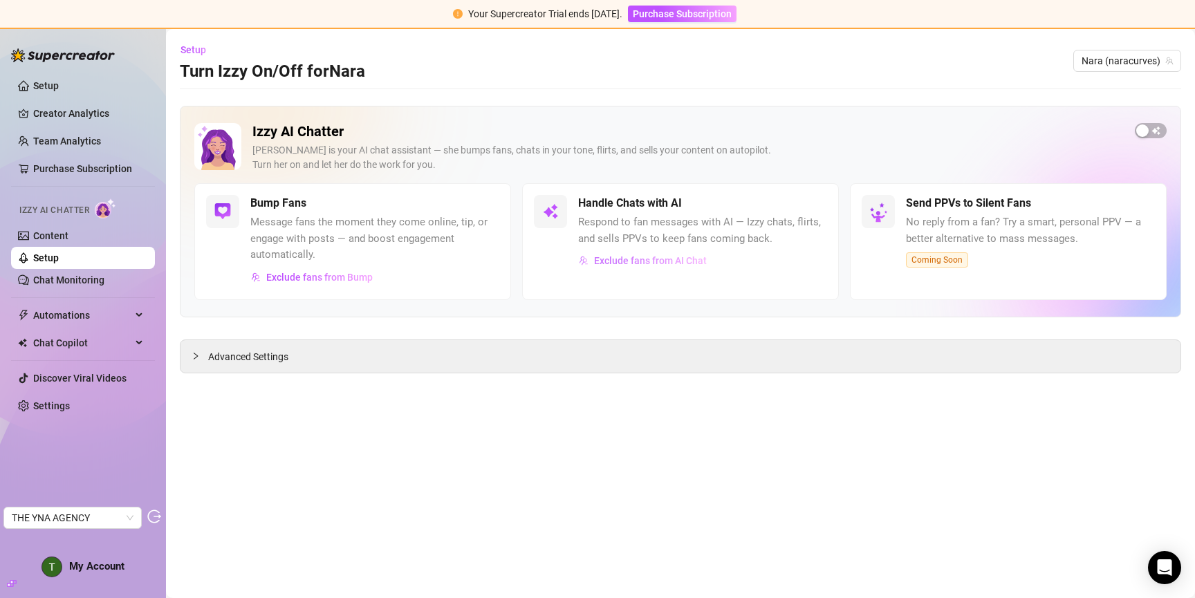
click at [653, 268] on button "Exclude fans from AI Chat" at bounding box center [642, 261] width 129 height 22
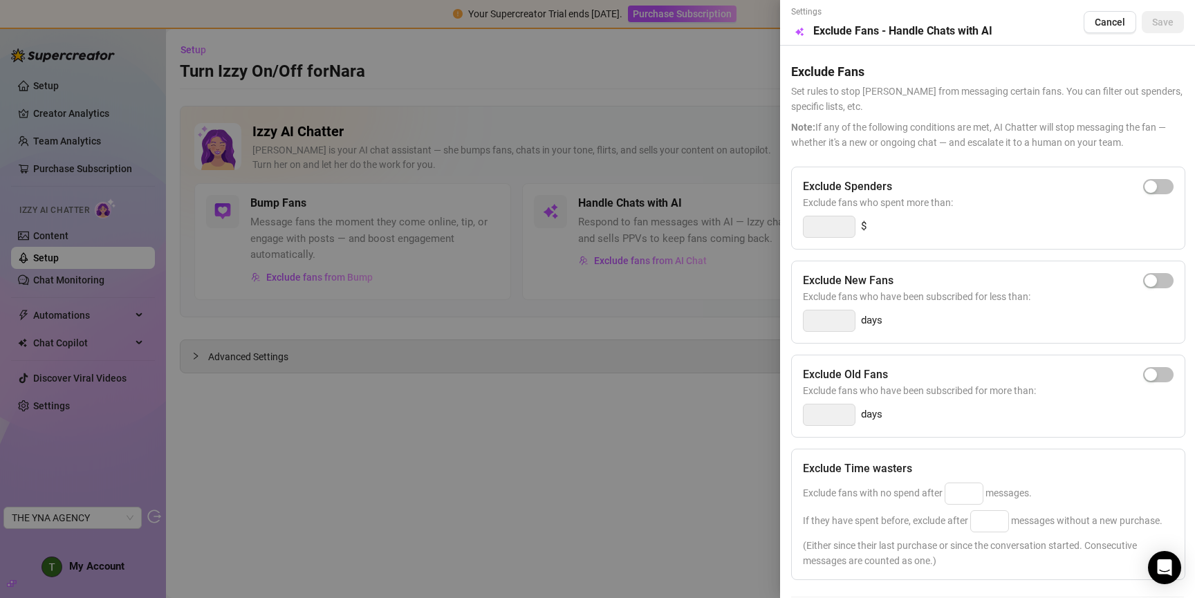
click at [716, 160] on div at bounding box center [597, 299] width 1195 height 598
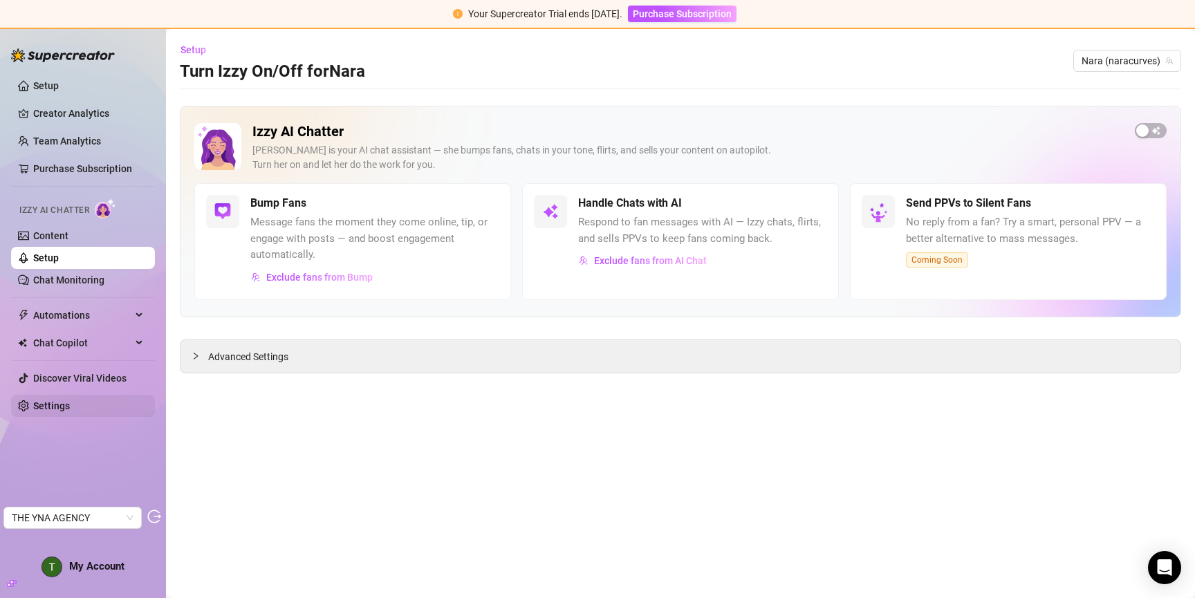
click at [64, 400] on link "Settings" at bounding box center [51, 405] width 37 height 11
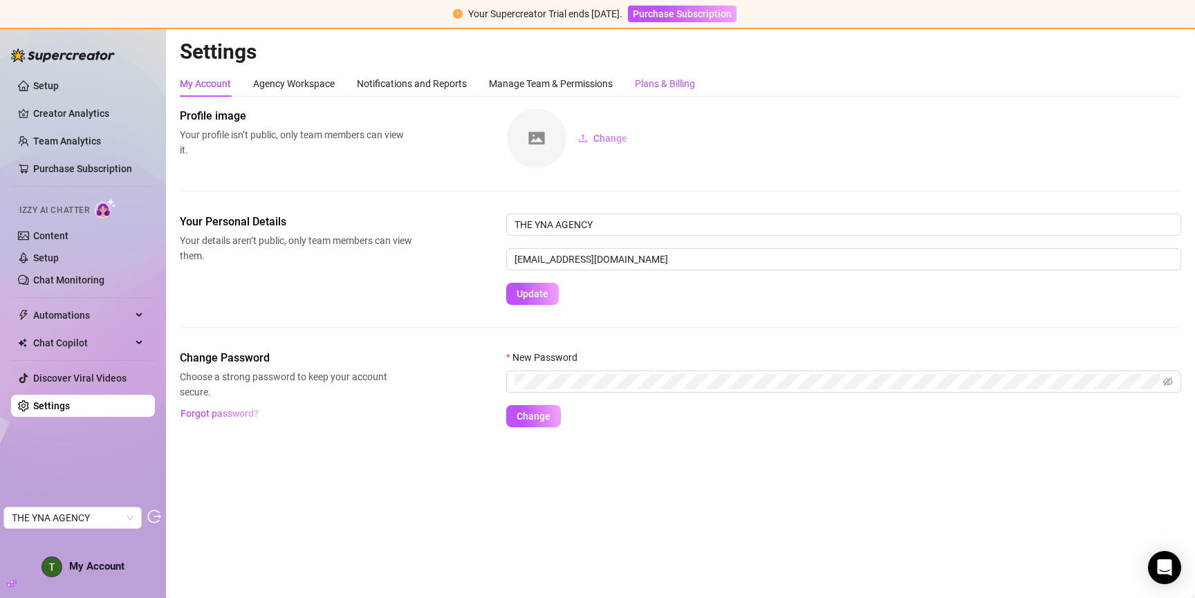
click at [660, 84] on div "Plans & Billing" at bounding box center [665, 83] width 60 height 15
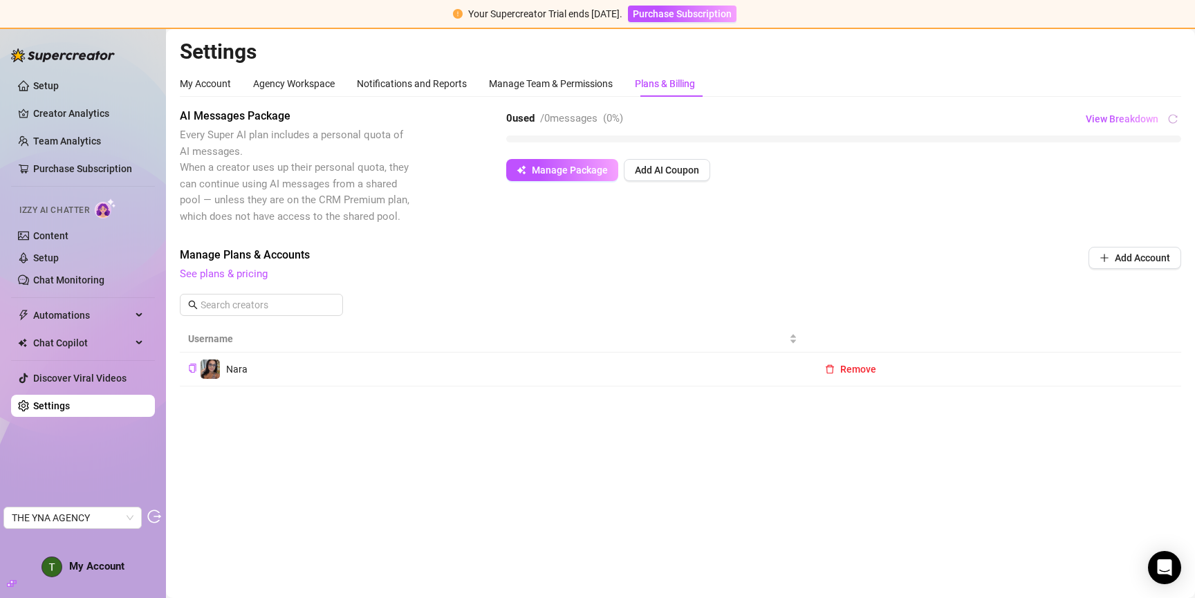
click at [676, 183] on div "AI Messages Package Every Super AI plan includes a personal quota of AI message…" at bounding box center [680, 166] width 1001 height 117
click at [678, 170] on span "Add AI Coupon" at bounding box center [667, 170] width 64 height 11
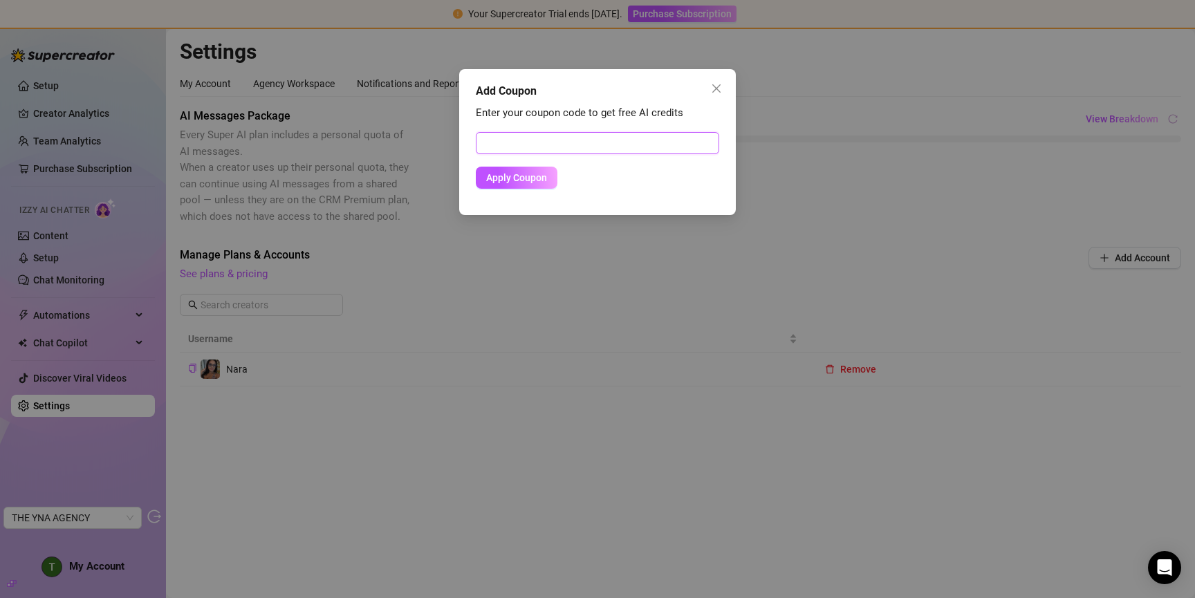
click at [653, 151] on input "text" at bounding box center [597, 143] width 243 height 22
paste input "69F4FE3B00RS0JLF0D3F"
type input "69F4FE3B00RS0JLF0D3F"
click at [528, 181] on span "Apply Coupon" at bounding box center [516, 177] width 61 height 11
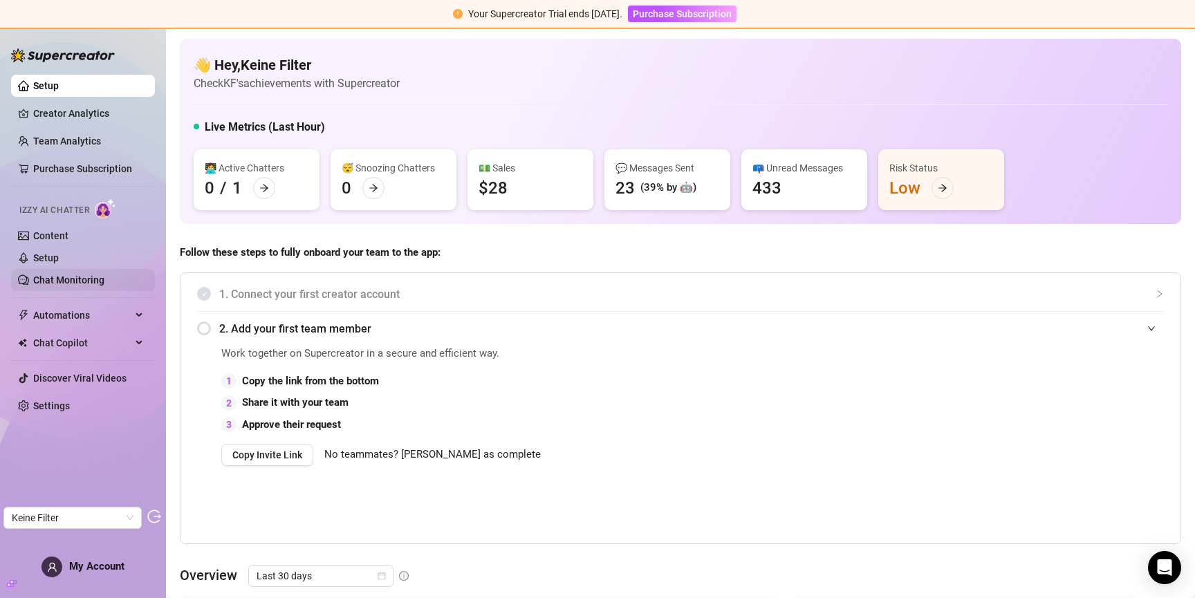
click at [54, 280] on link "Chat Monitoring" at bounding box center [68, 280] width 71 height 11
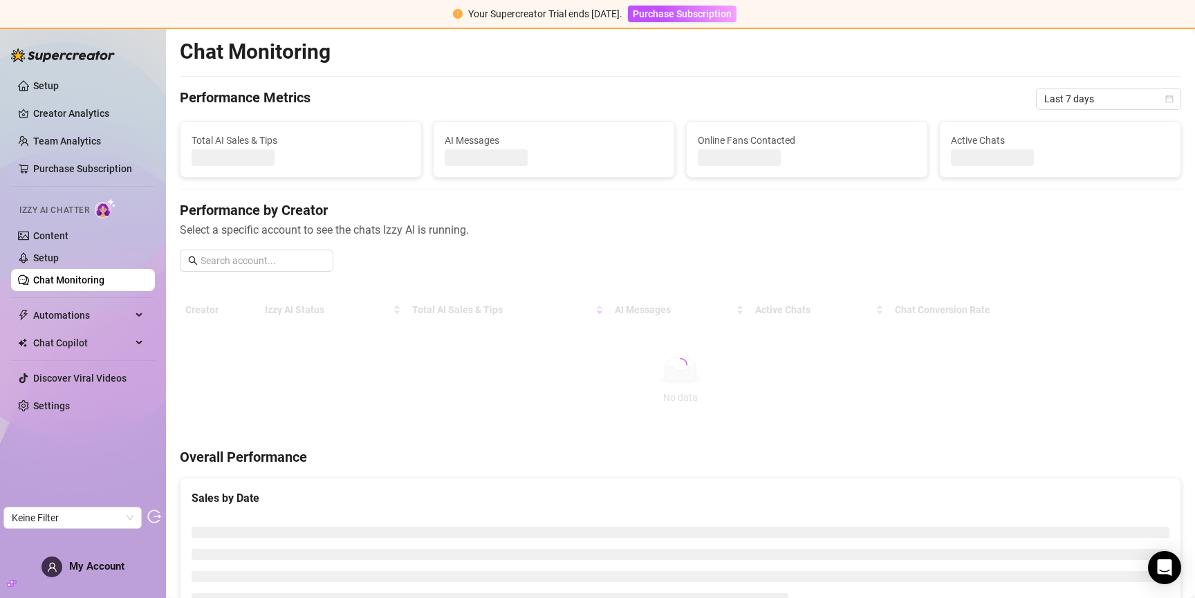
click at [622, 89] on div "Performance Metrics Last 7 days" at bounding box center [680, 99] width 1001 height 22
click at [690, 82] on div "Chat Monitoring Performance Metrics Last 7 days Total AI Sales & Tips AI Messag…" at bounding box center [680, 454] width 1001 height 831
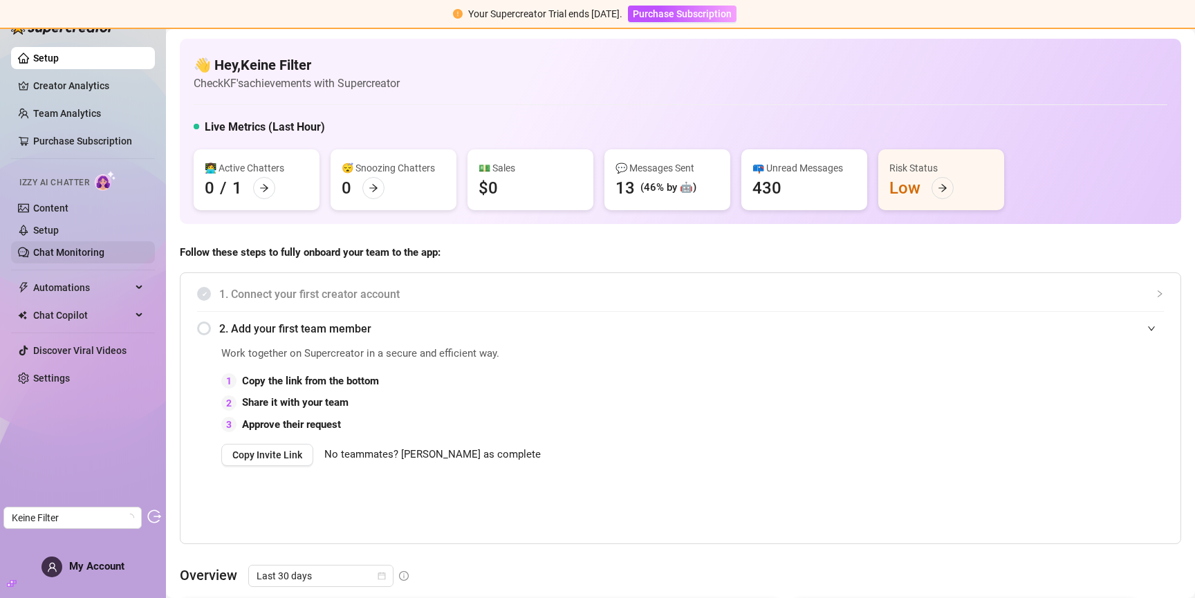
click at [64, 257] on link "Chat Monitoring" at bounding box center [68, 252] width 71 height 11
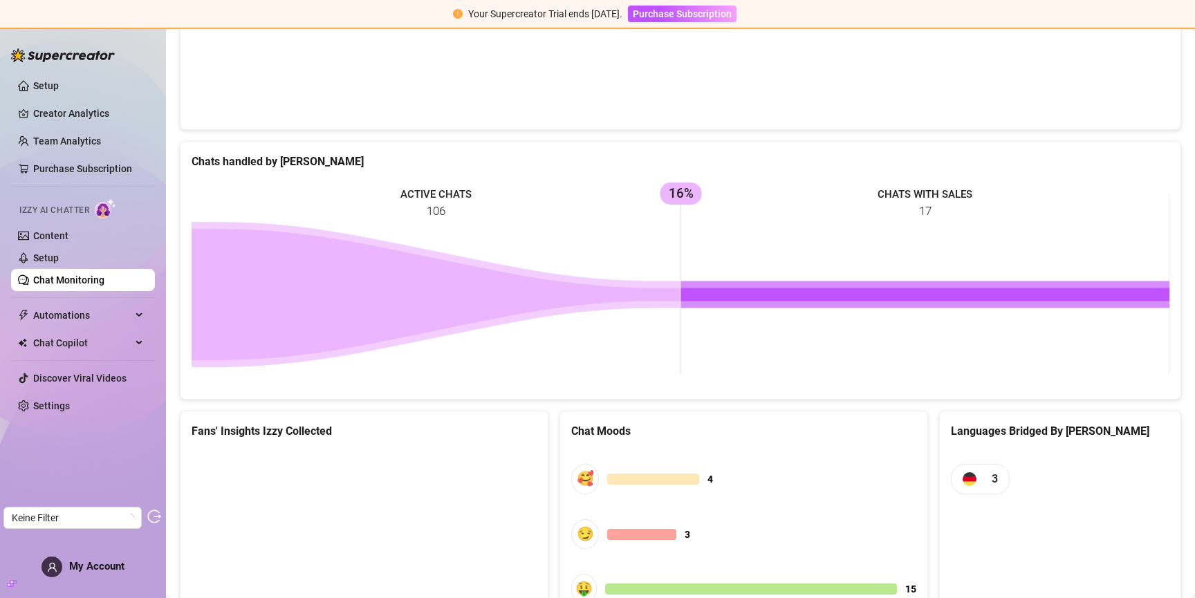
scroll to position [489, 0]
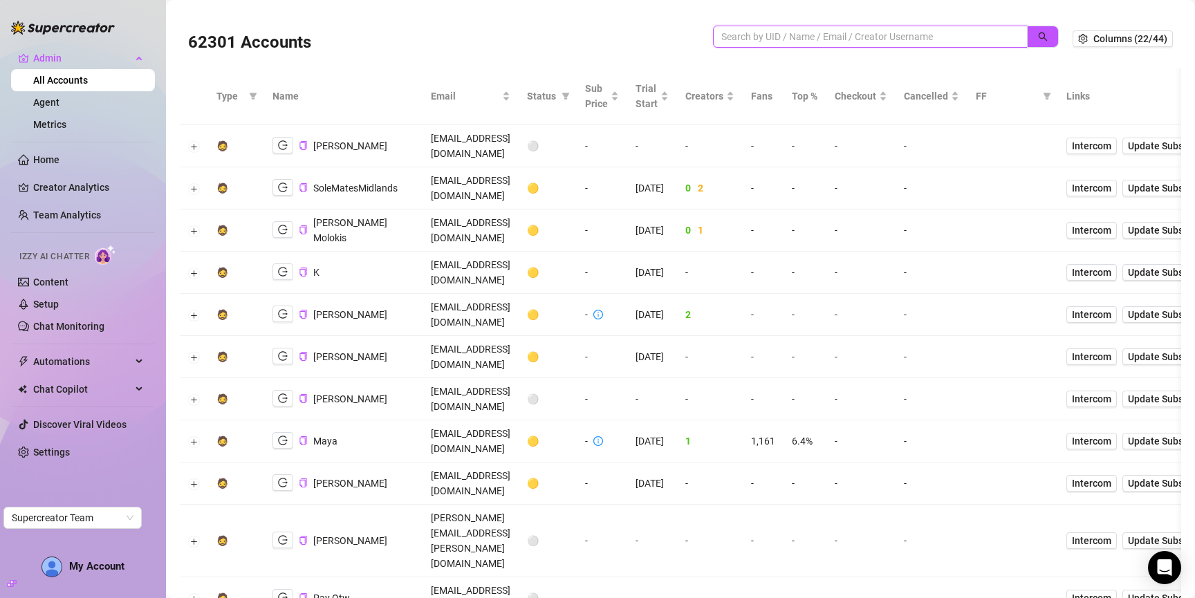
drag, startPoint x: 862, startPoint y: 37, endPoint x: 897, endPoint y: 37, distance: 35.3
click at [862, 36] on input "search" at bounding box center [864, 36] width 287 height 15
paste input "3rFGcSoYnvOA5zOBaMjCXNKiOxu1"
click at [1027, 34] on button "button" at bounding box center [1043, 37] width 32 height 22
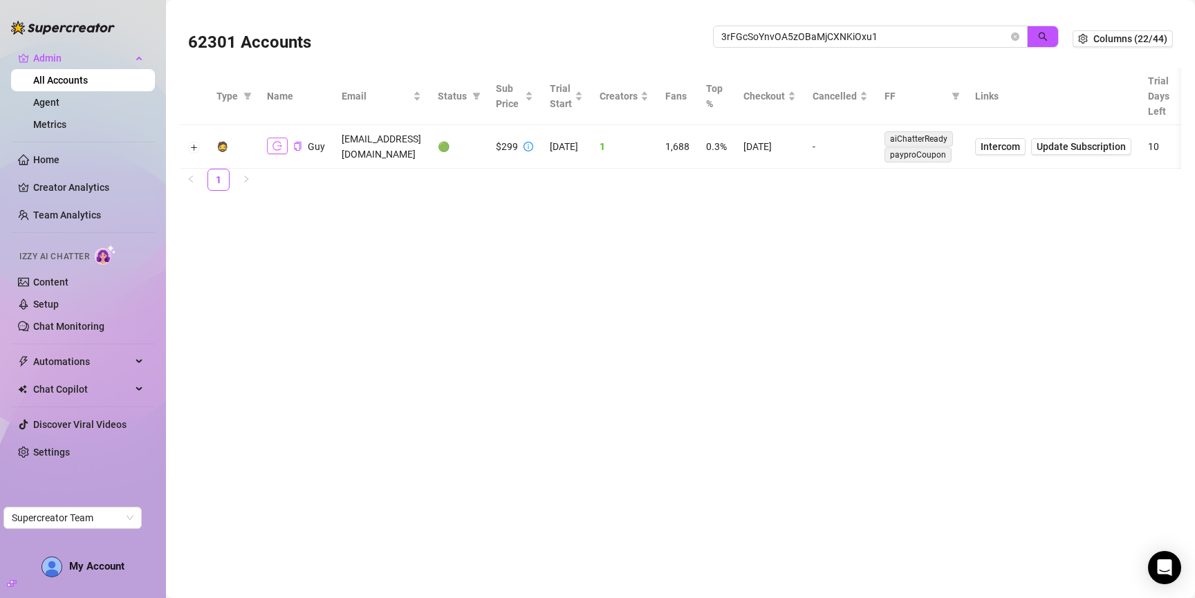
click at [268, 149] on button "button" at bounding box center [277, 146] width 21 height 17
click at [855, 38] on input "3rFGcSoYnvOA5zOBaMjCXNKiOxu1" at bounding box center [864, 36] width 287 height 15
paste input "QKcYH2ObPTYKVahQQK8L0wQfBZ02"
click at [1037, 30] on button "button" at bounding box center [1043, 37] width 32 height 22
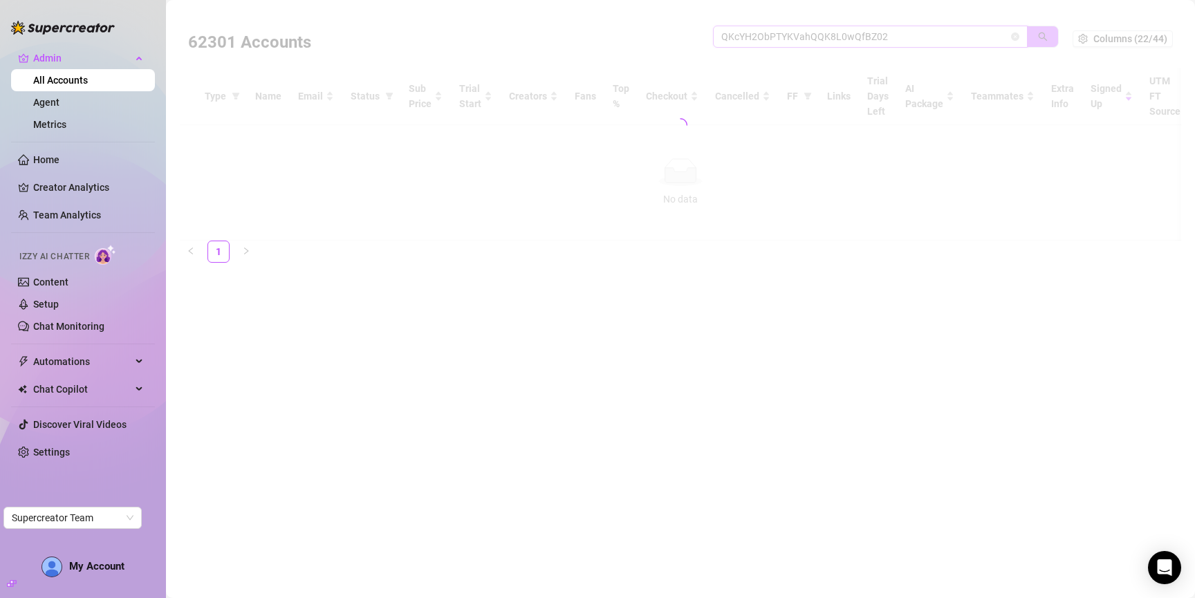
type input "QKcYH2ObPTYKVahQQK8L0wQfBZ02"
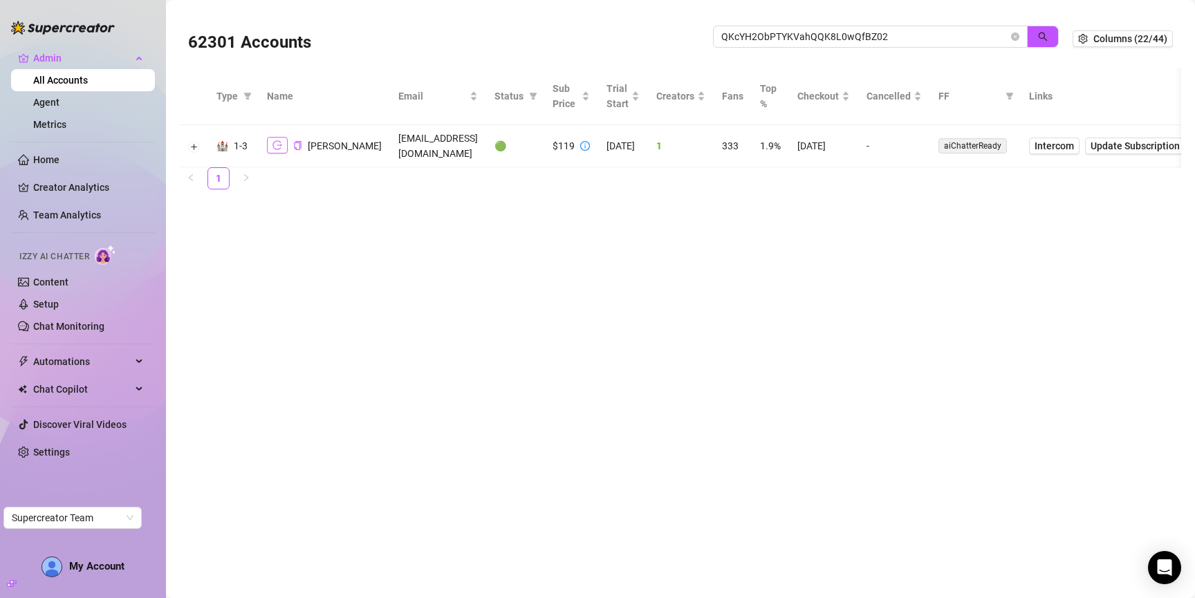
click at [279, 145] on icon "logout" at bounding box center [277, 145] width 10 height 10
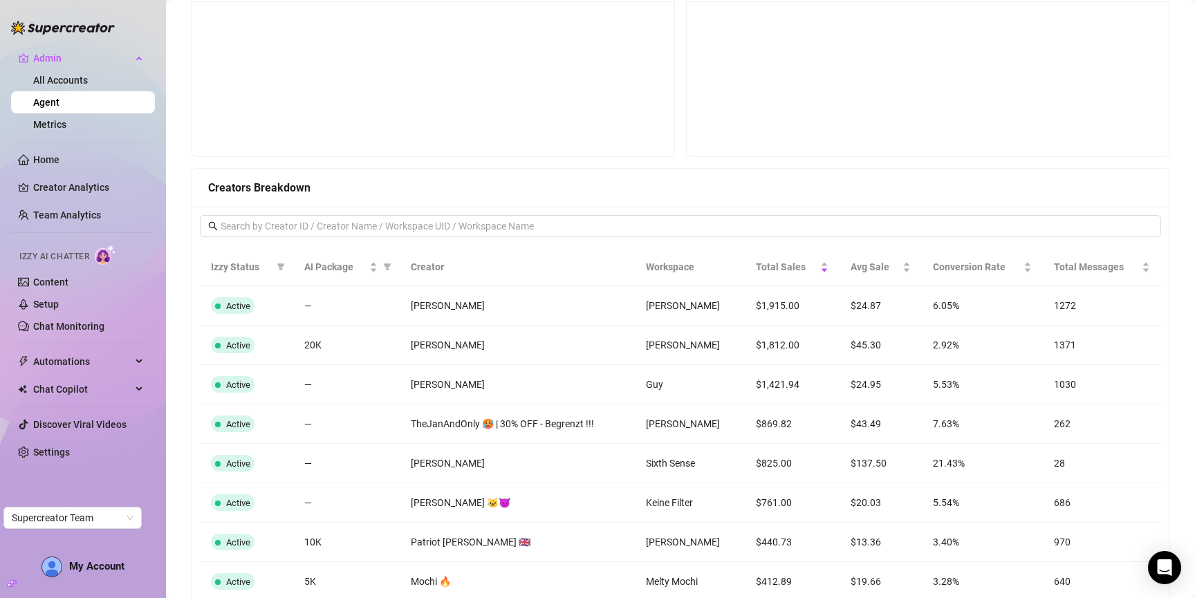
scroll to position [958, 0]
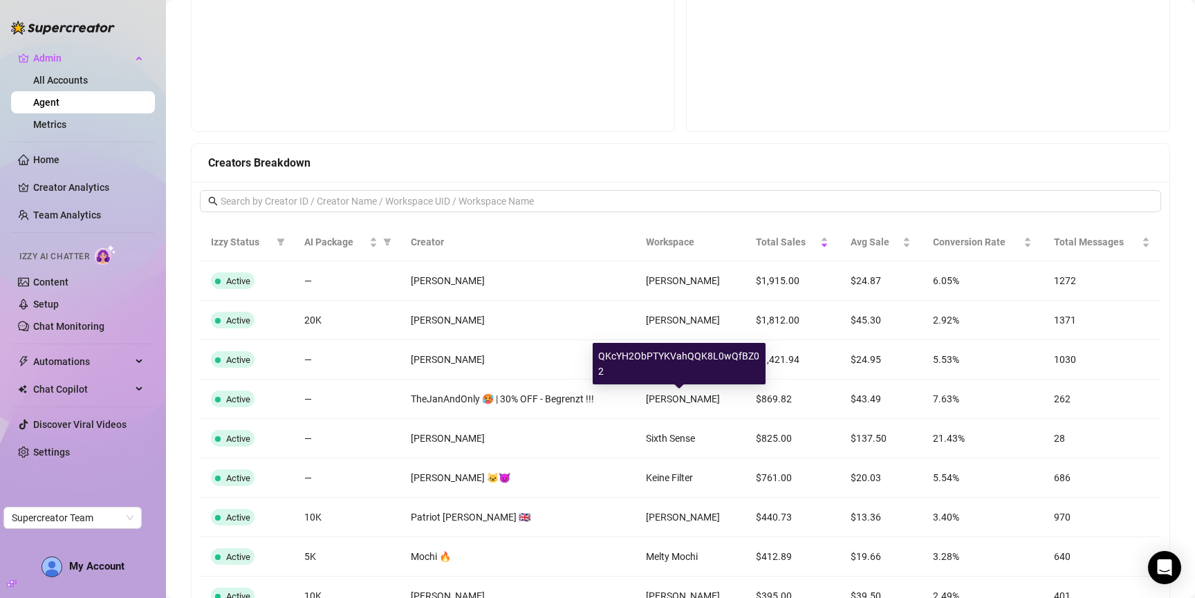
click at [673, 393] on span "Jan Neumann" at bounding box center [683, 398] width 74 height 11
click at [687, 358] on div "QKcYH2ObPTYKVahQQK8L0wQfBZ02" at bounding box center [679, 363] width 173 height 41
copy div "QKcYH2ObPTYKVahQQK8L0wQfBZ02"
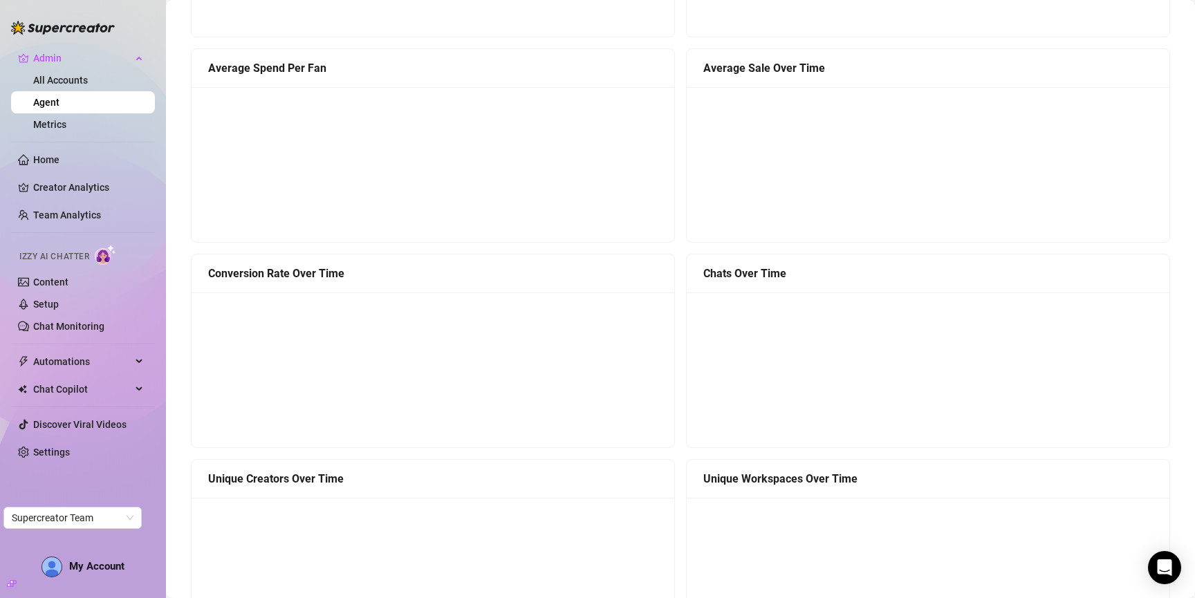
scroll to position [438, 0]
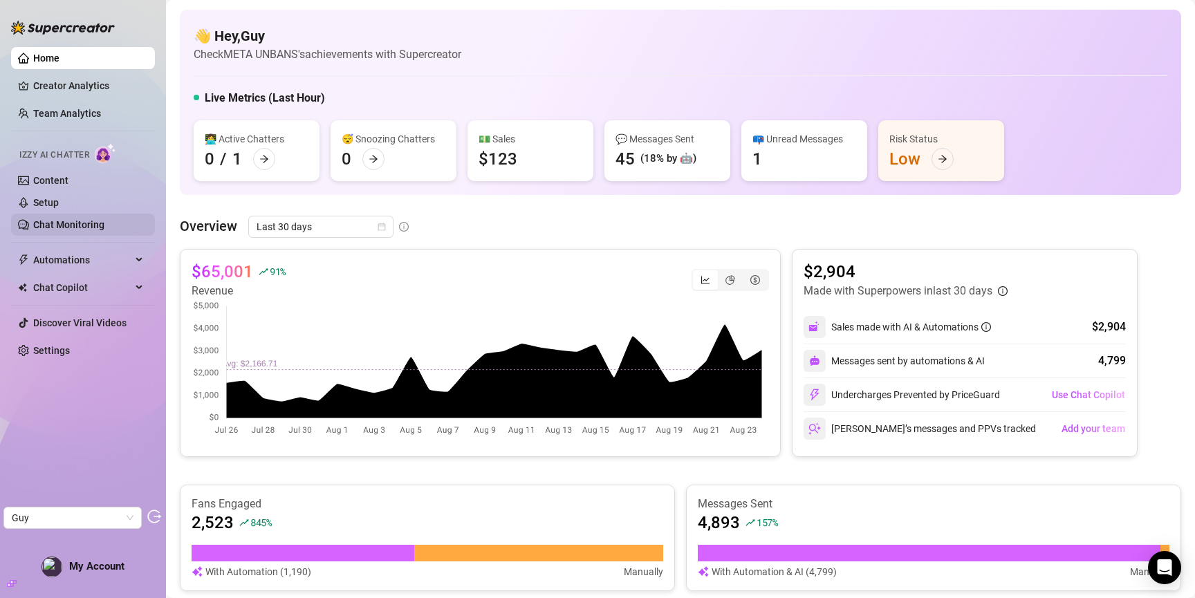
click at [73, 226] on link "Chat Monitoring" at bounding box center [68, 224] width 71 height 11
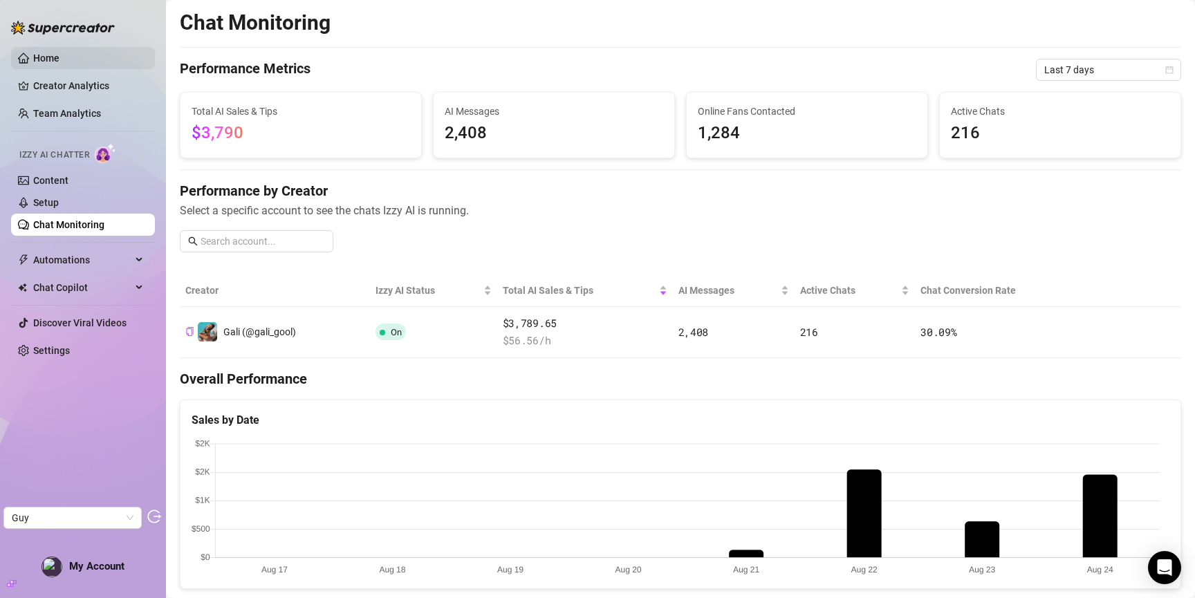
click at [59, 58] on link "Home" at bounding box center [46, 58] width 26 height 11
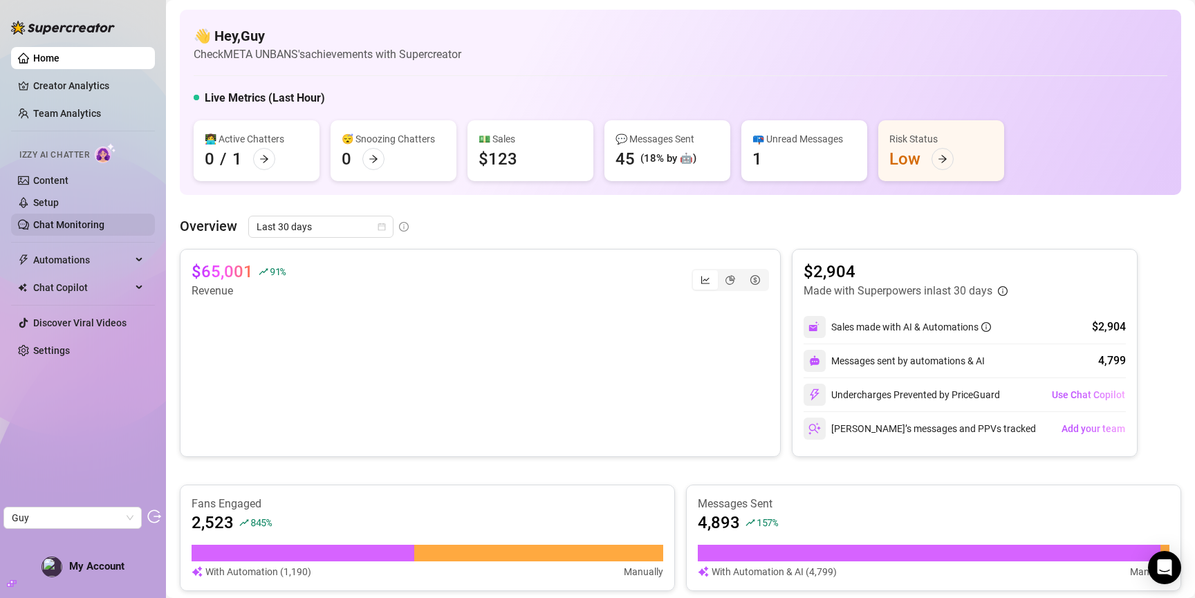
click at [56, 224] on link "Chat Monitoring" at bounding box center [68, 224] width 71 height 11
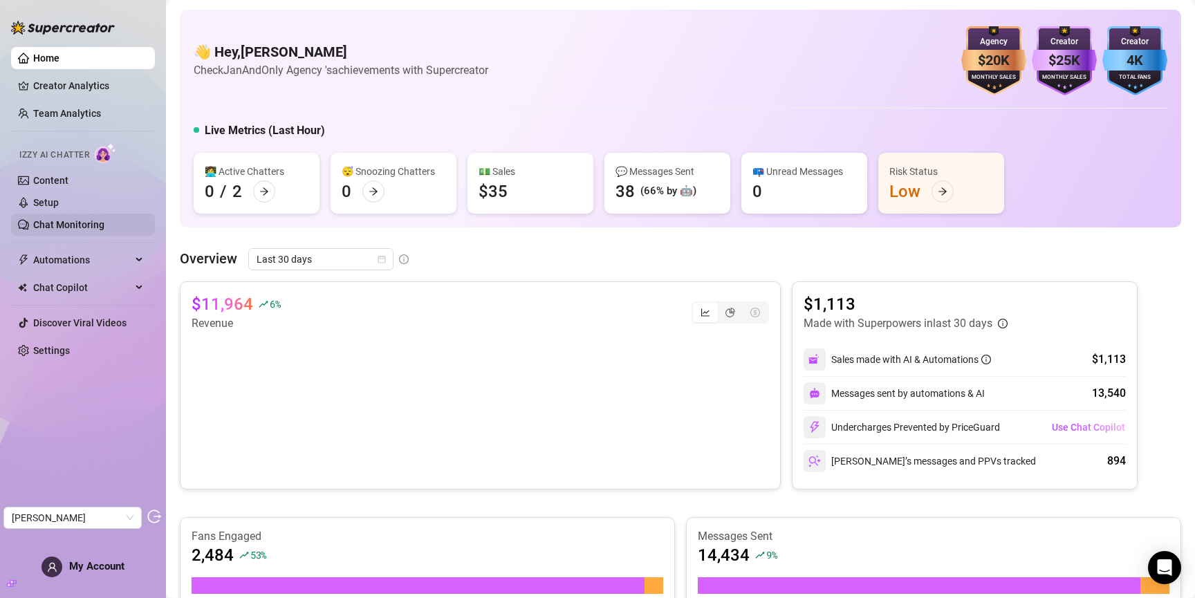
click at [64, 219] on link "Chat Monitoring" at bounding box center [68, 224] width 71 height 11
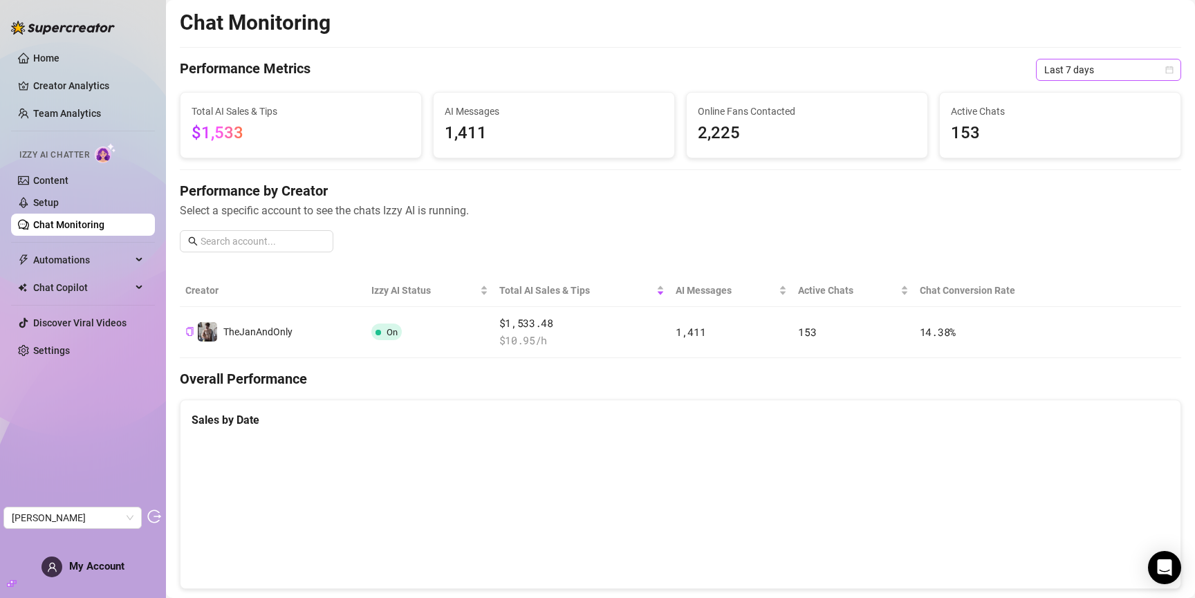
click at [1072, 66] on span "Last 7 days" at bounding box center [1108, 69] width 129 height 21
click at [1072, 165] on div "Last 90 days" at bounding box center [1098, 163] width 123 height 15
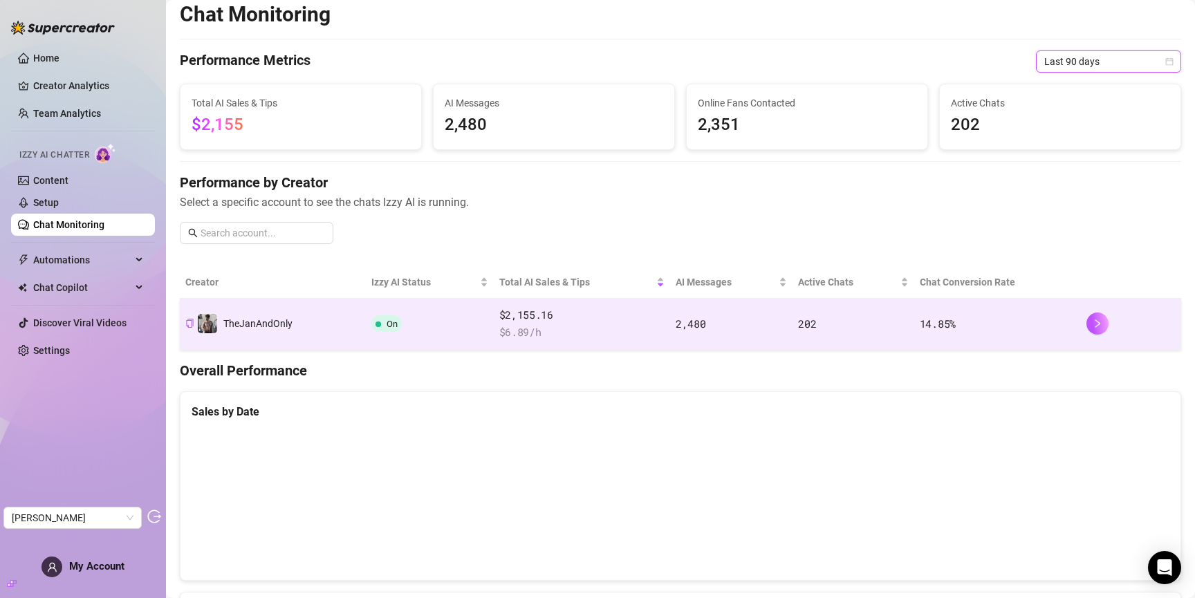
scroll to position [12, 0]
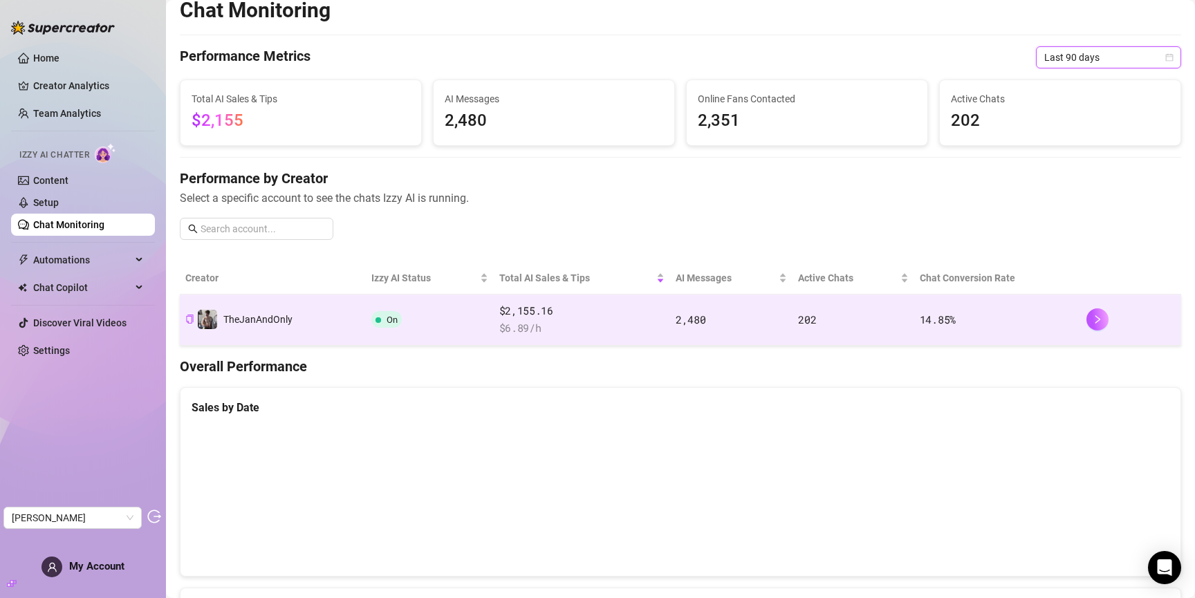
click at [620, 322] on span "$ 6.89 /h" at bounding box center [582, 328] width 166 height 17
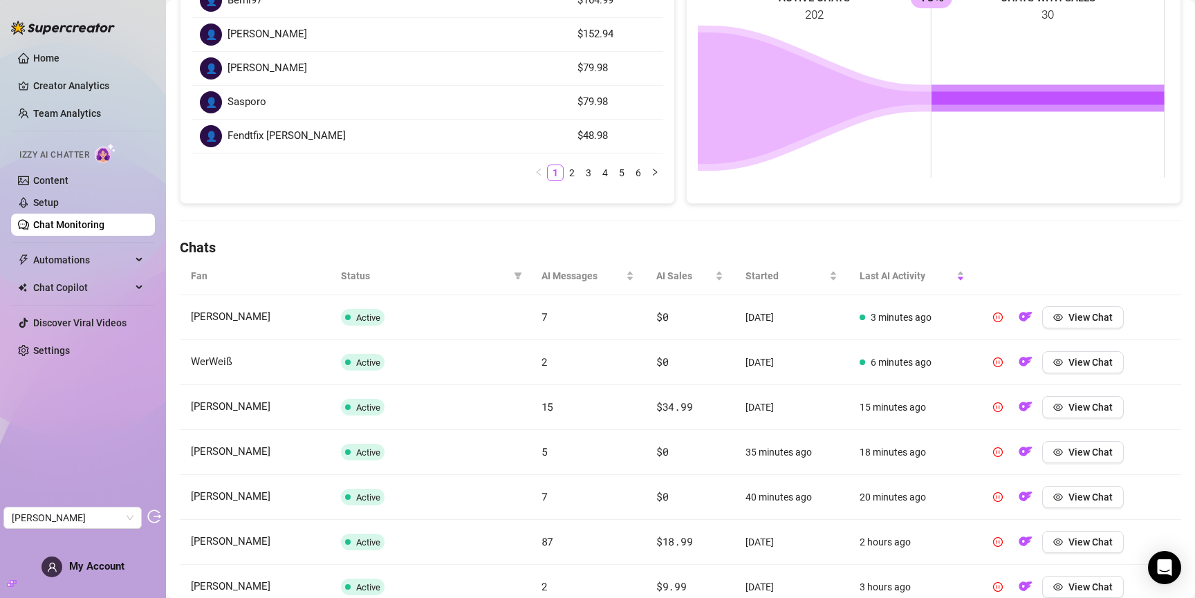
scroll to position [311, 0]
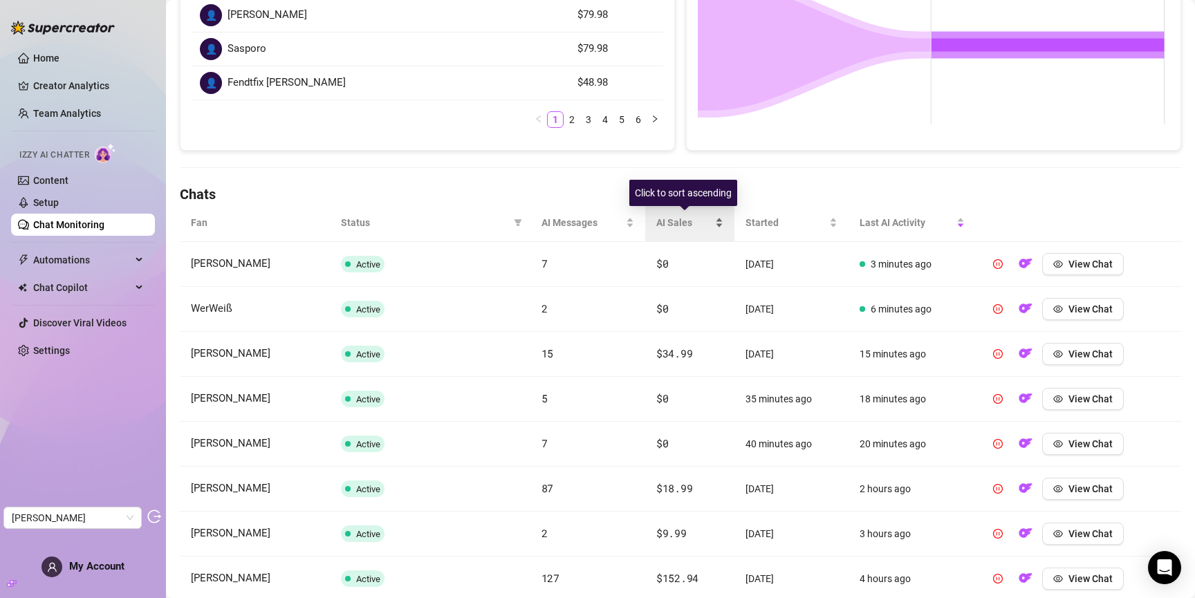
click at [666, 221] on span "AI Sales" at bounding box center [684, 222] width 56 height 15
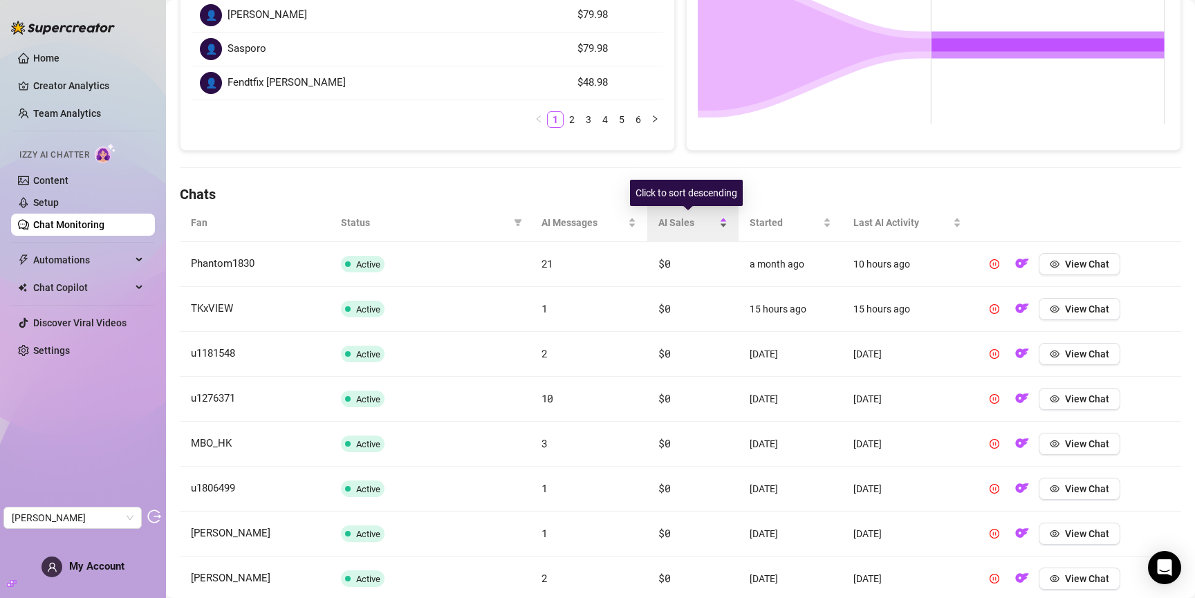
click at [671, 219] on span "AI Sales" at bounding box center [686, 222] width 57 height 15
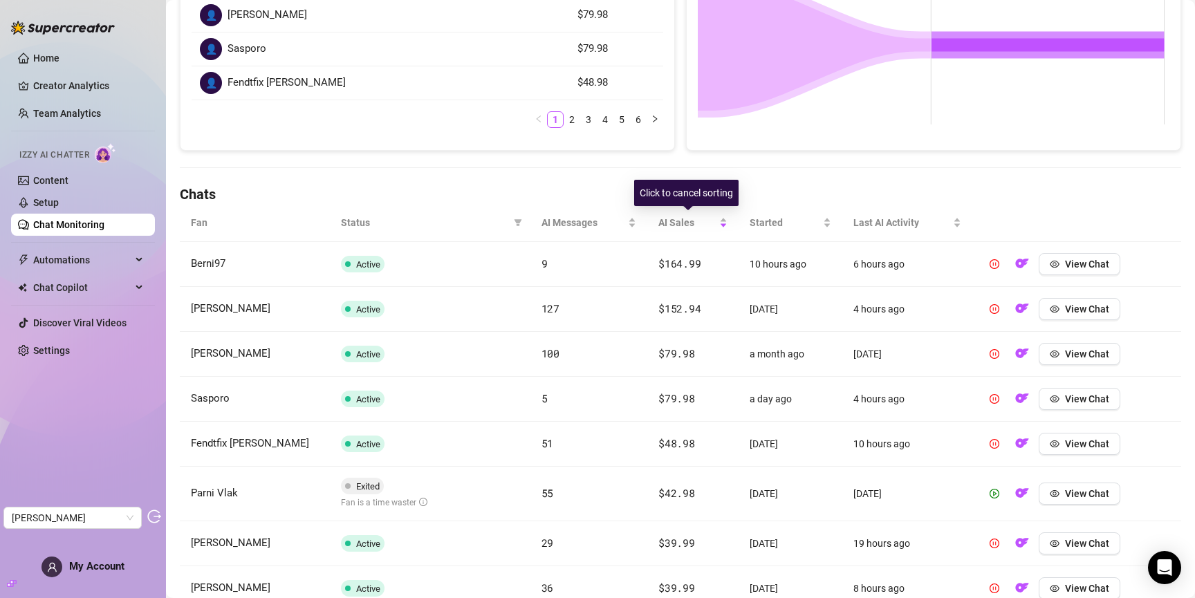
scroll to position [0, 0]
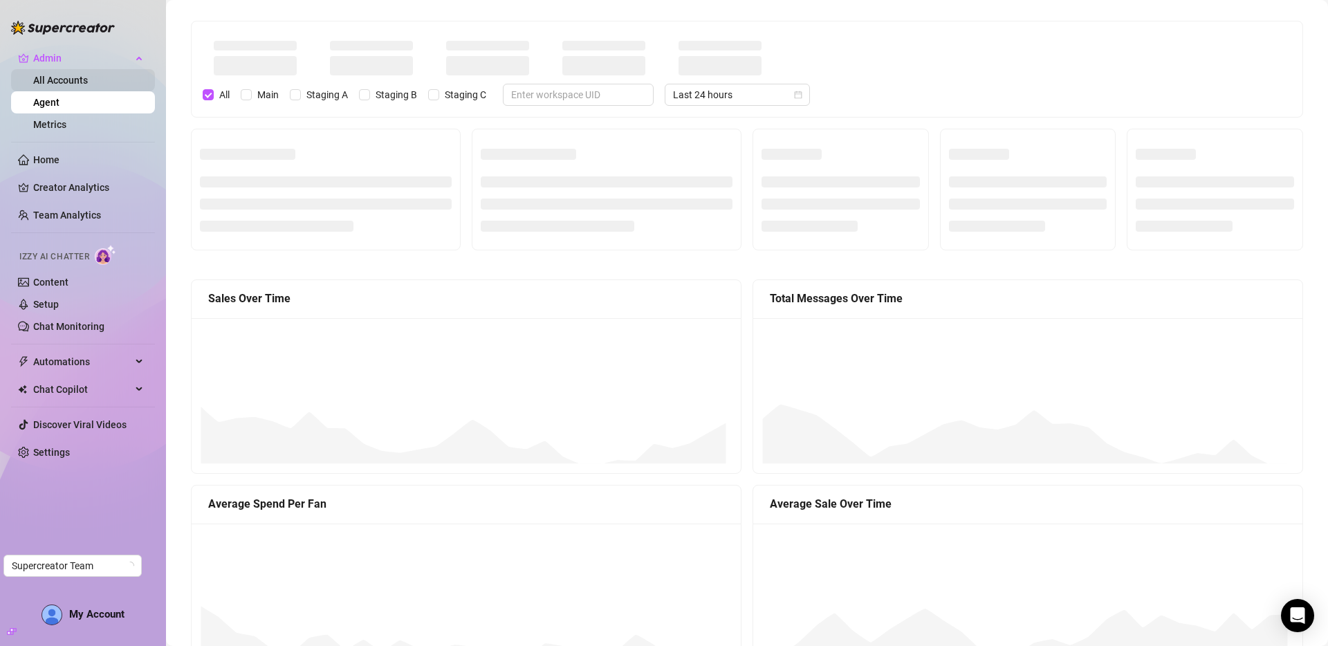
click at [82, 75] on link "All Accounts" at bounding box center [60, 80] width 55 height 11
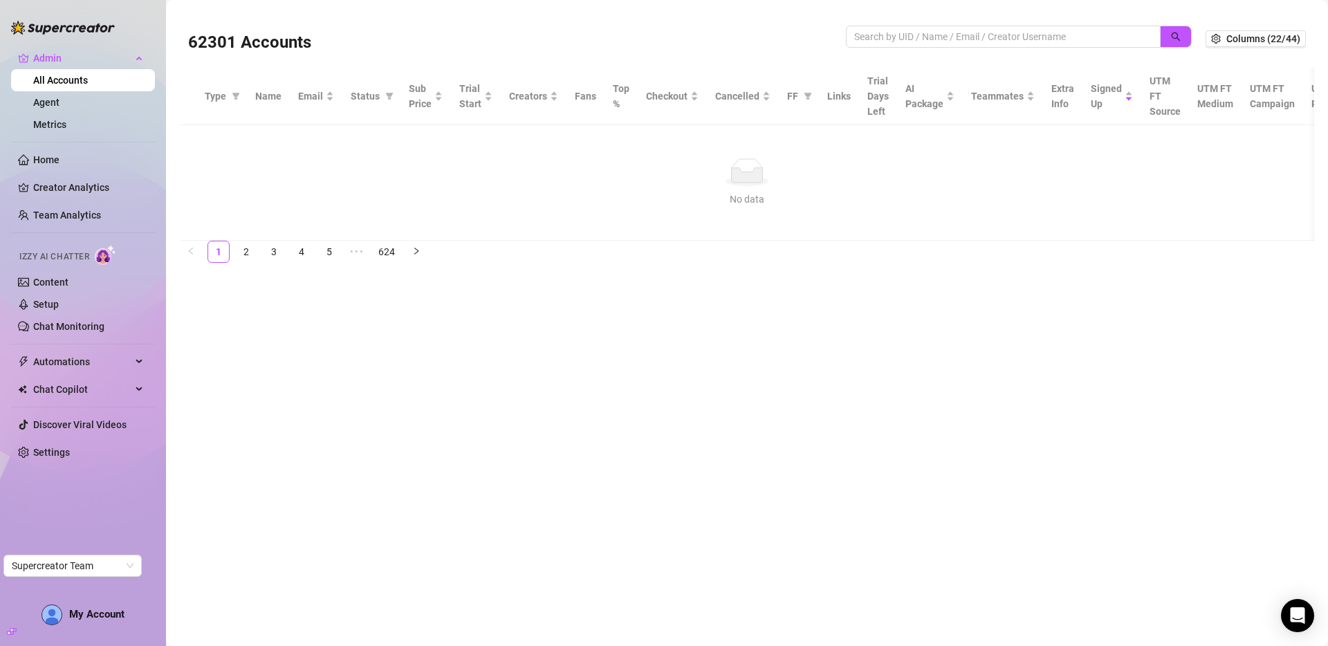
click at [67, 83] on link "All Accounts" at bounding box center [60, 80] width 55 height 11
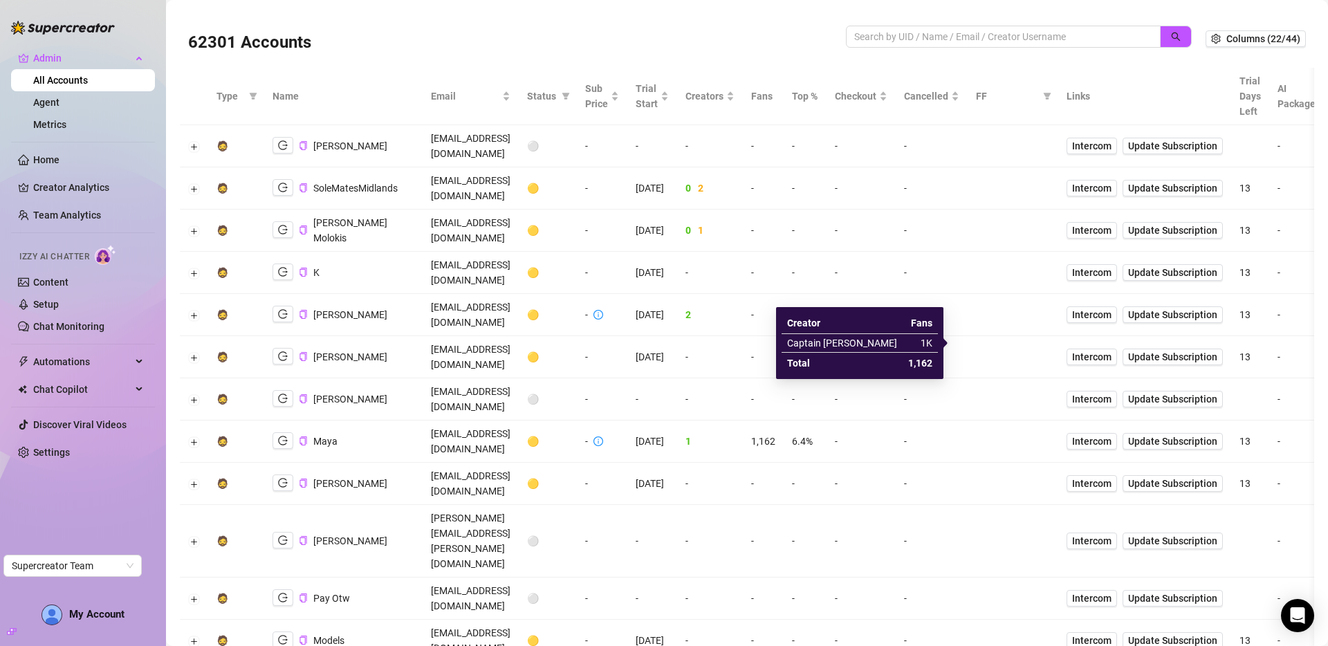
click at [775, 436] on span "1,162" at bounding box center [763, 441] width 24 height 11
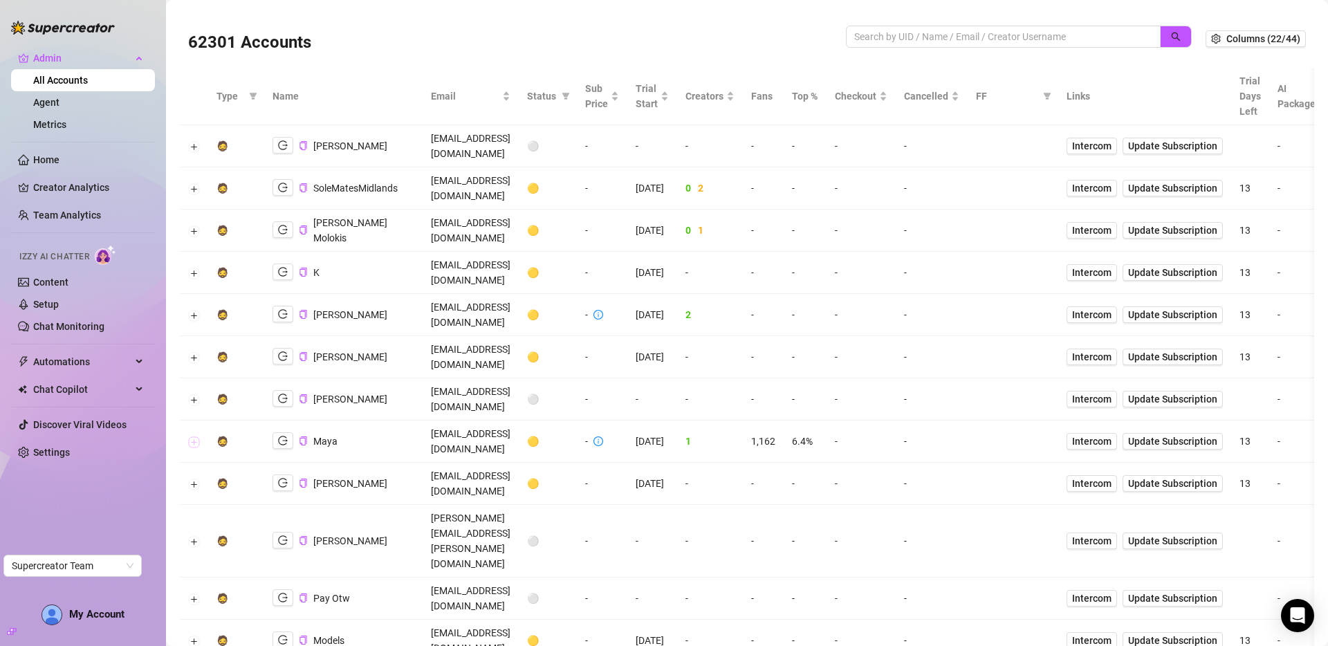
click at [197, 436] on button "Expand row" at bounding box center [194, 441] width 11 height 11
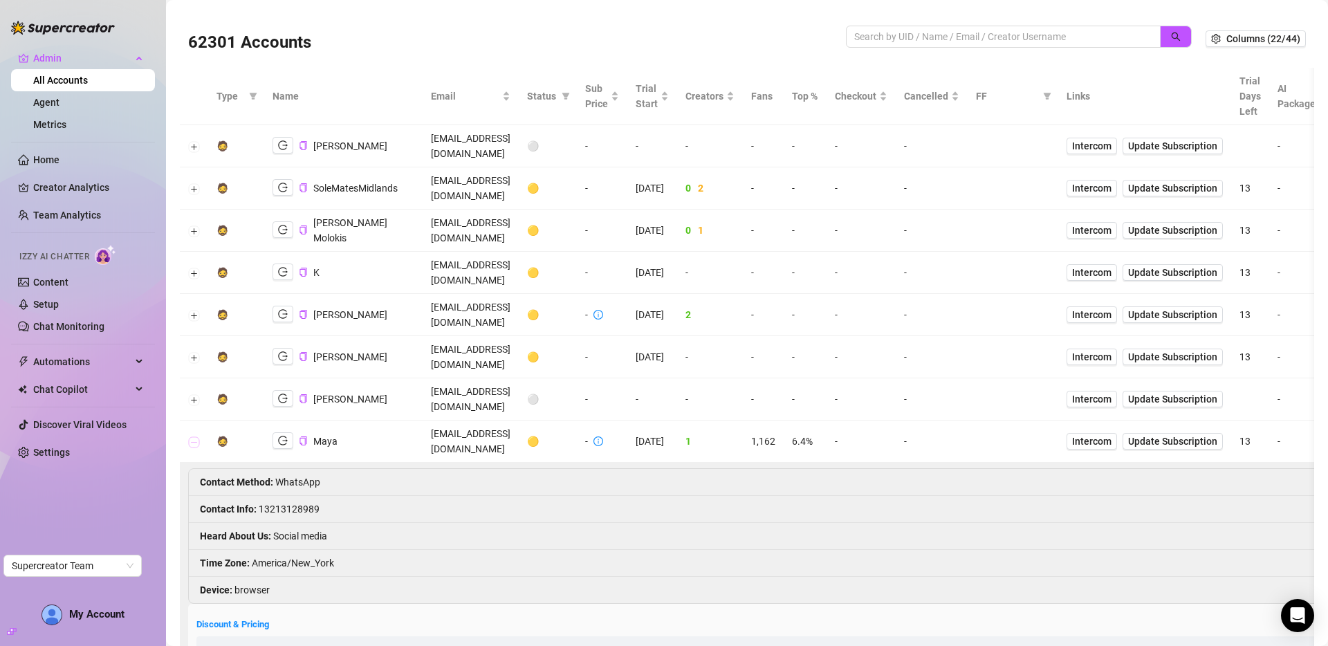
click at [192, 436] on button "Collapse row" at bounding box center [194, 441] width 11 height 11
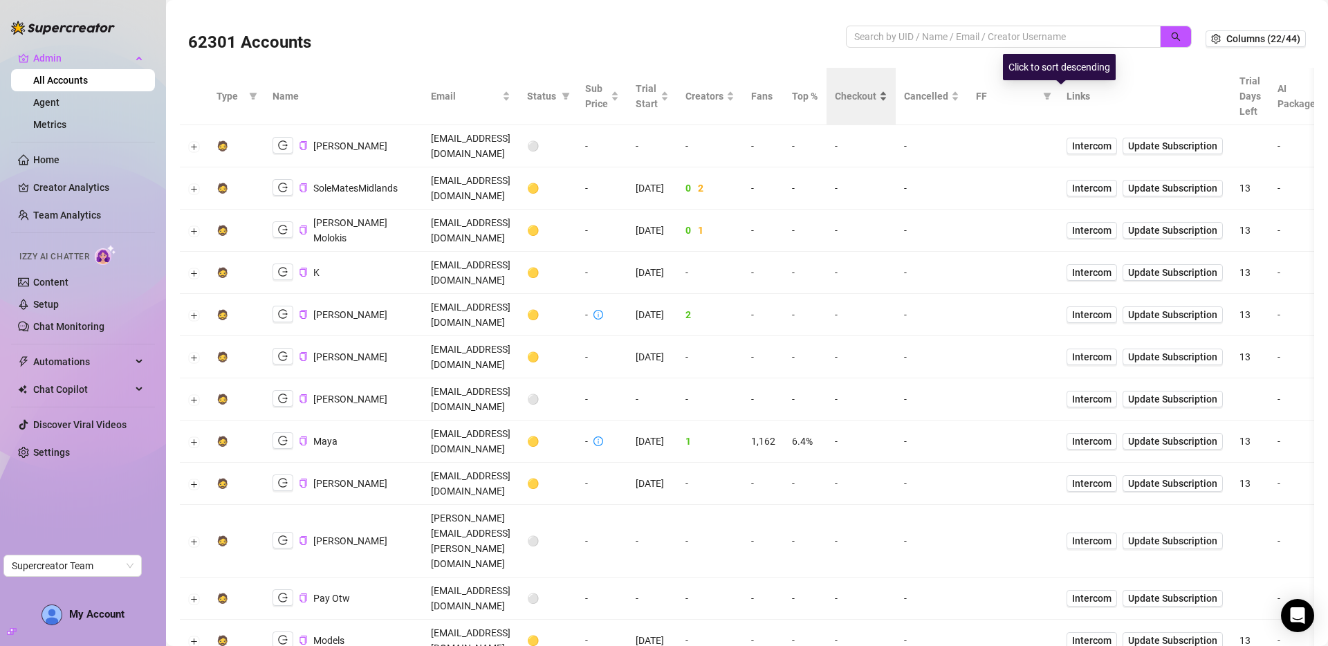
click at [876, 95] on span "Checkout" at bounding box center [855, 96] width 41 height 15
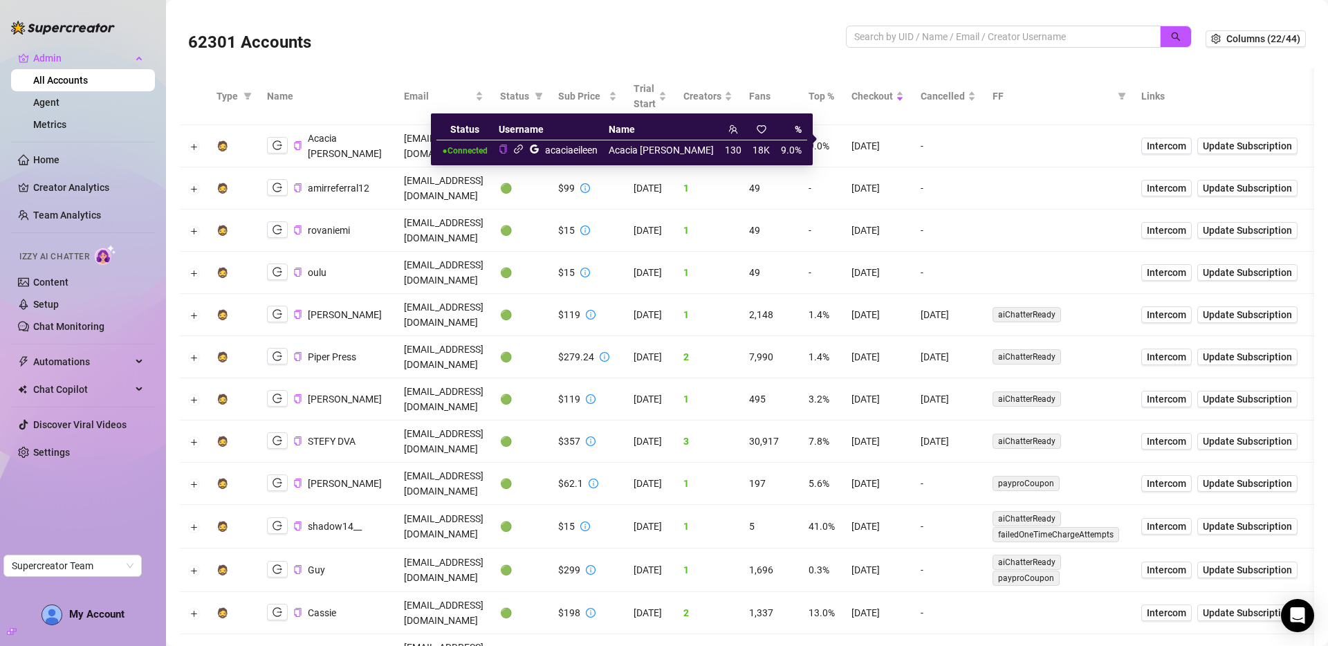
click at [523, 151] on icon "link" at bounding box center [518, 149] width 9 height 9
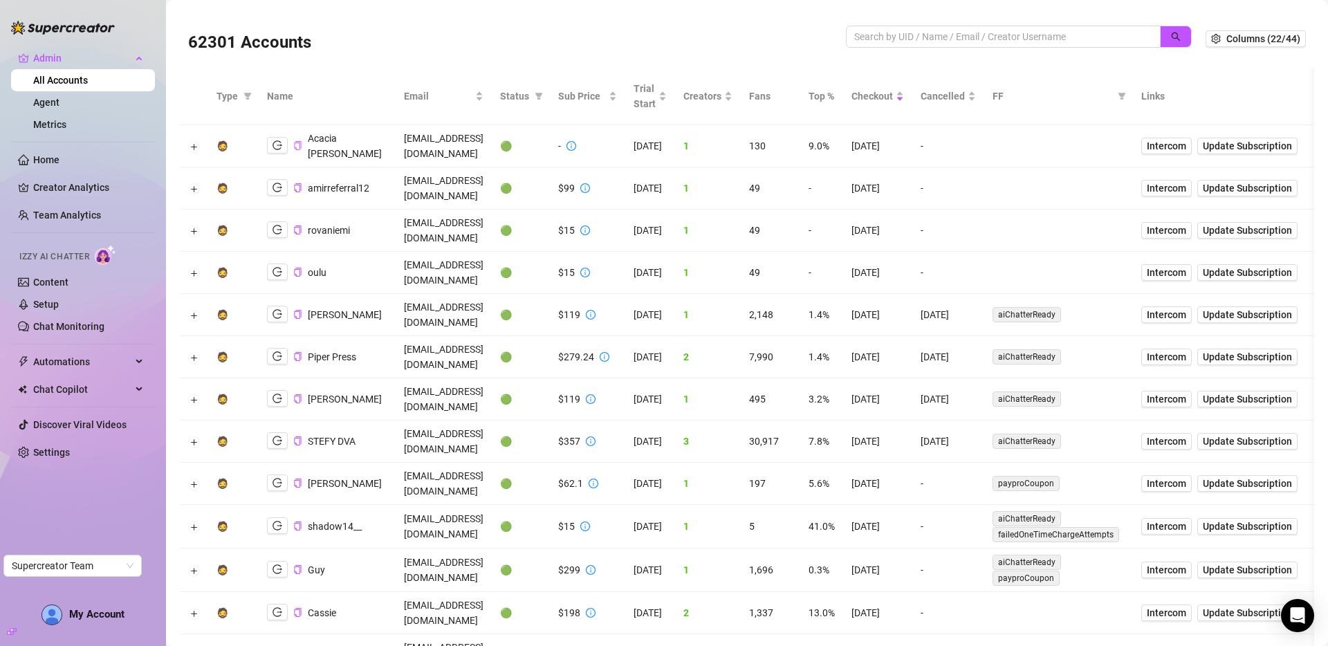
click at [299, 141] on icon "copy" at bounding box center [297, 145] width 9 height 9
click at [917, 32] on input "search" at bounding box center [997, 36] width 287 height 15
type input "majar"
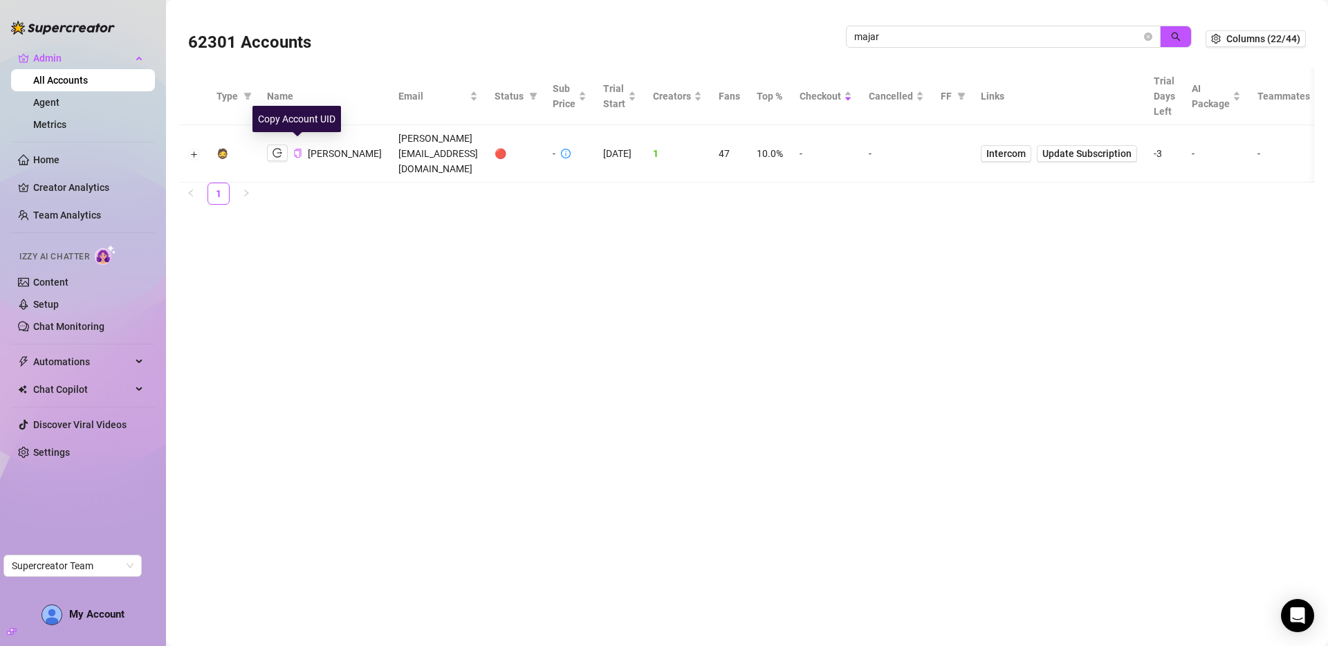
click at [299, 149] on icon "copy" at bounding box center [297, 153] width 9 height 9
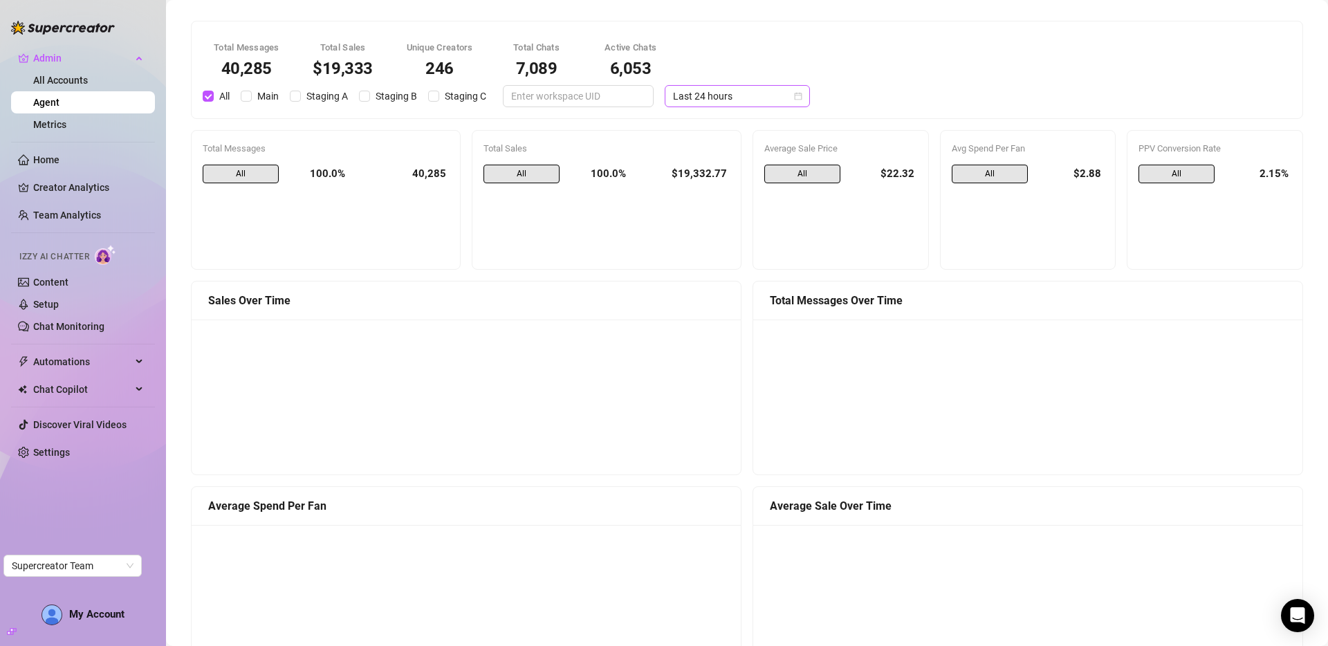
click at [734, 97] on span "Last 24 hours" at bounding box center [737, 96] width 129 height 21
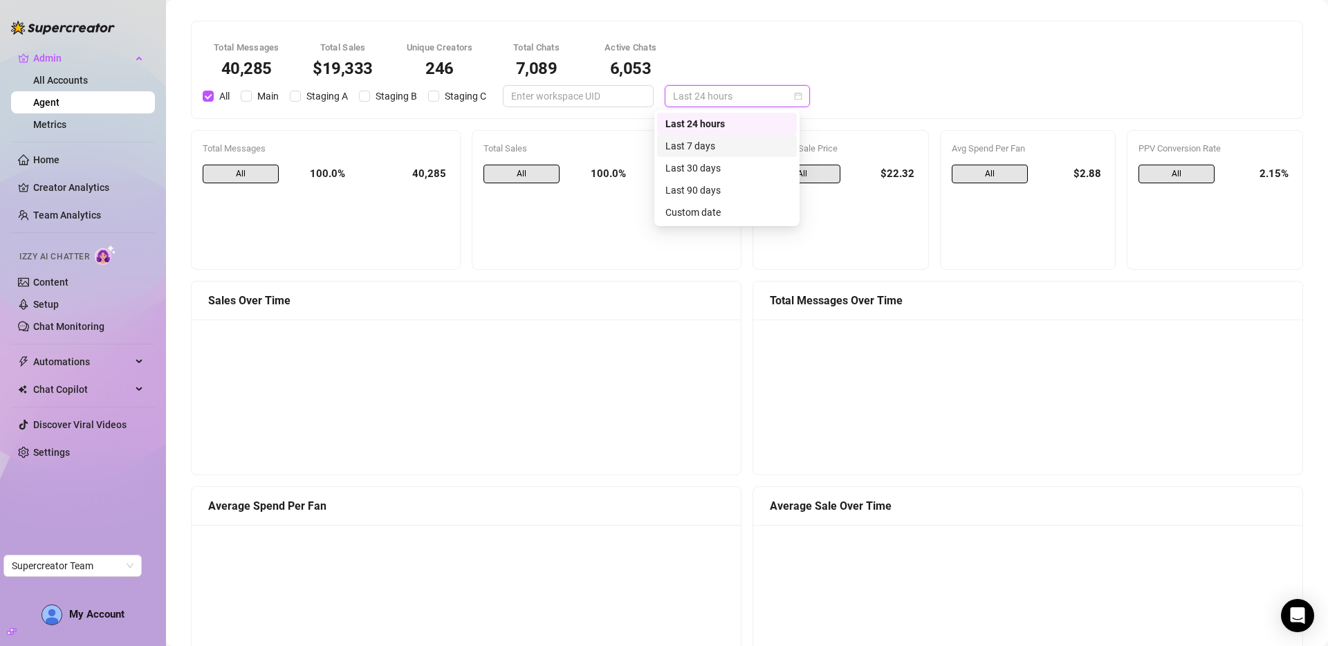
click at [741, 149] on div "Last 7 days" at bounding box center [726, 145] width 123 height 15
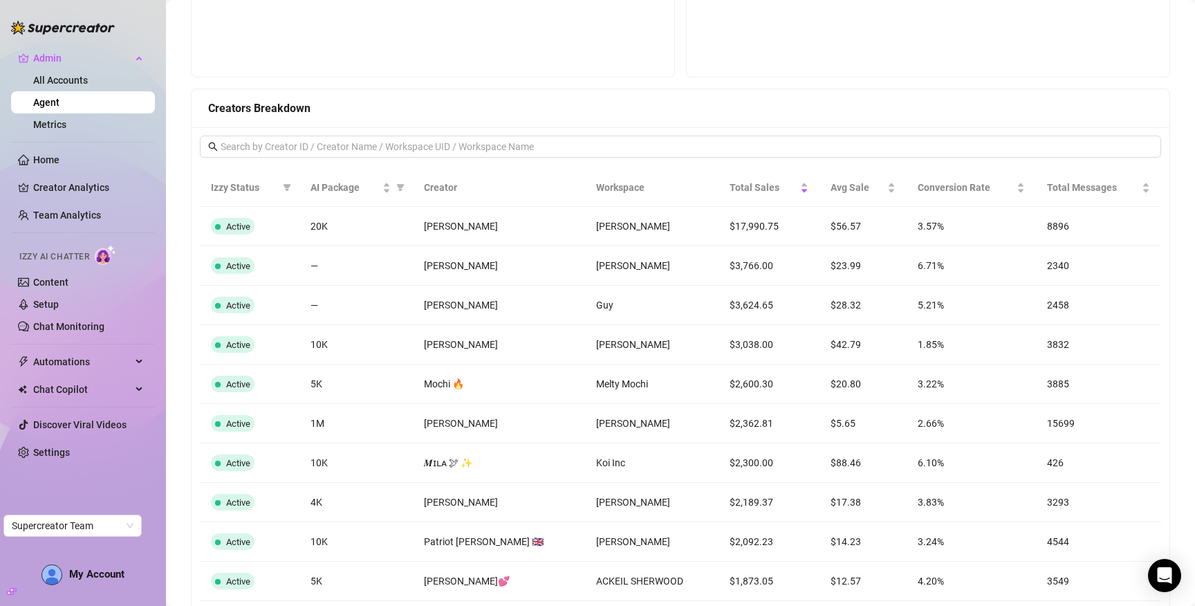
scroll to position [1011, 0]
